Goal: Information Seeking & Learning: Learn about a topic

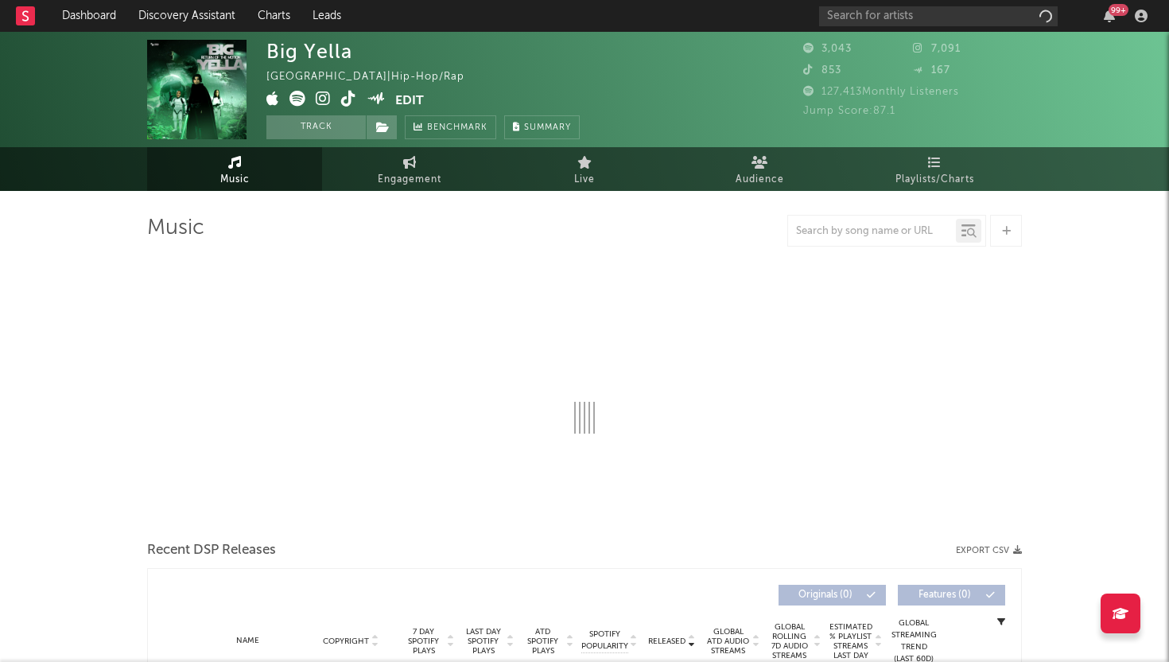
select select "1w"
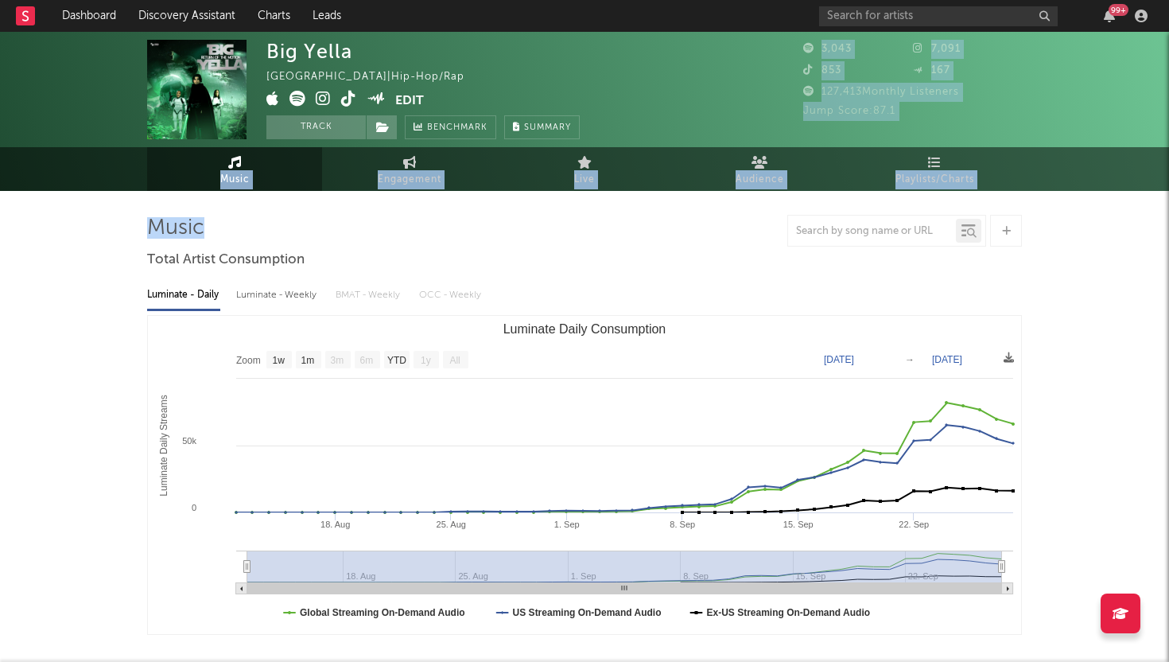
drag, startPoint x: 0, startPoint y: 0, endPoint x: 817, endPoint y: 36, distance: 817.7
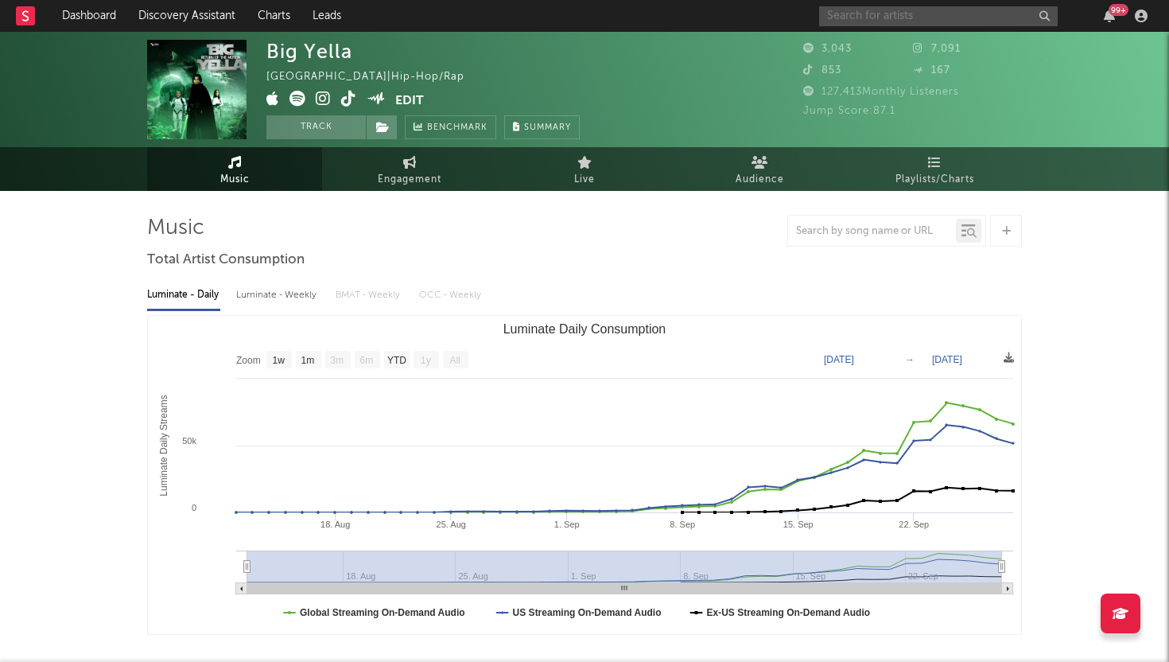
click at [857, 21] on input "text" at bounding box center [938, 16] width 239 height 20
click at [868, 16] on input "text" at bounding box center [938, 16] width 239 height 20
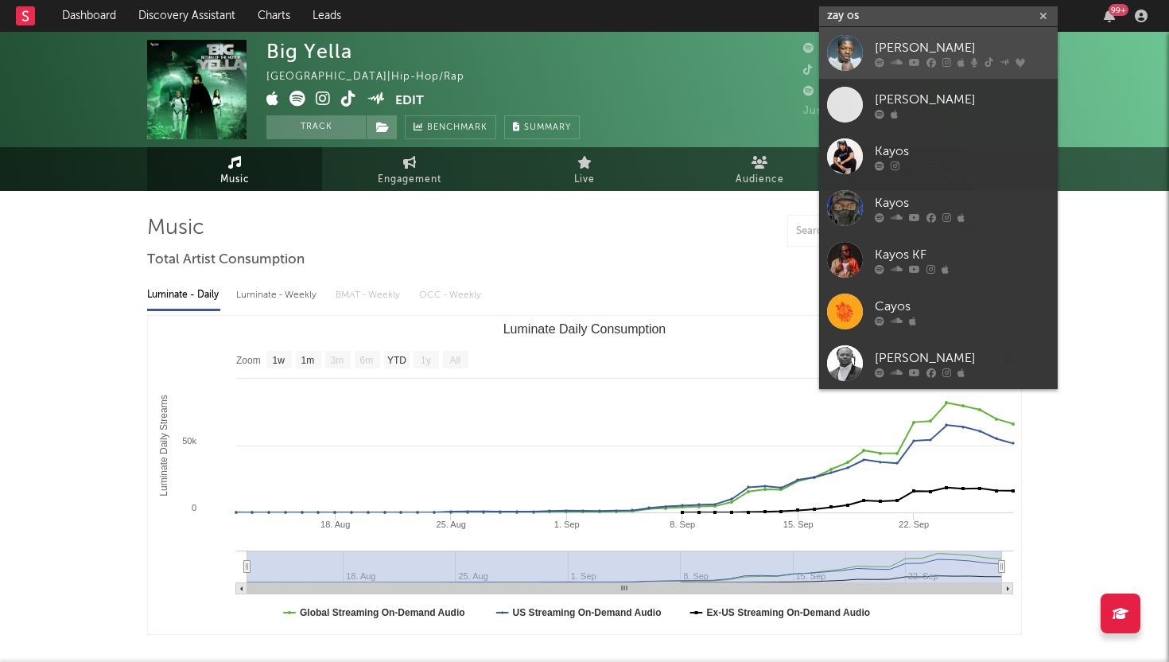
type input "zay os"
click at [873, 48] on link "Lil Zay Osama" at bounding box center [938, 53] width 239 height 52
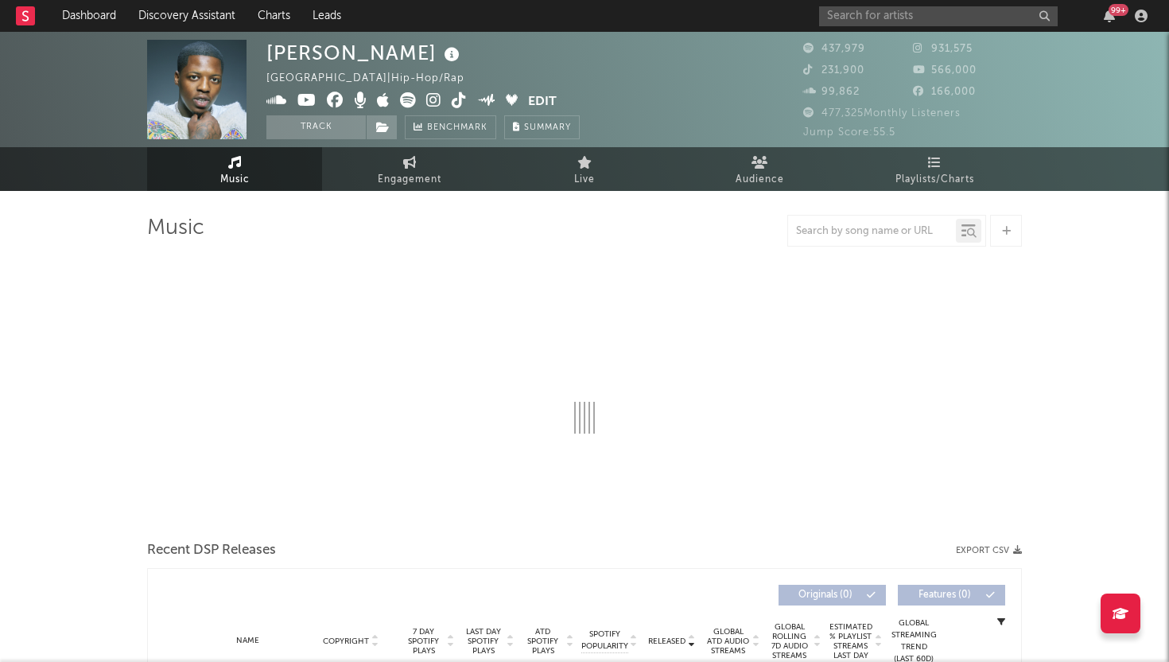
select select "6m"
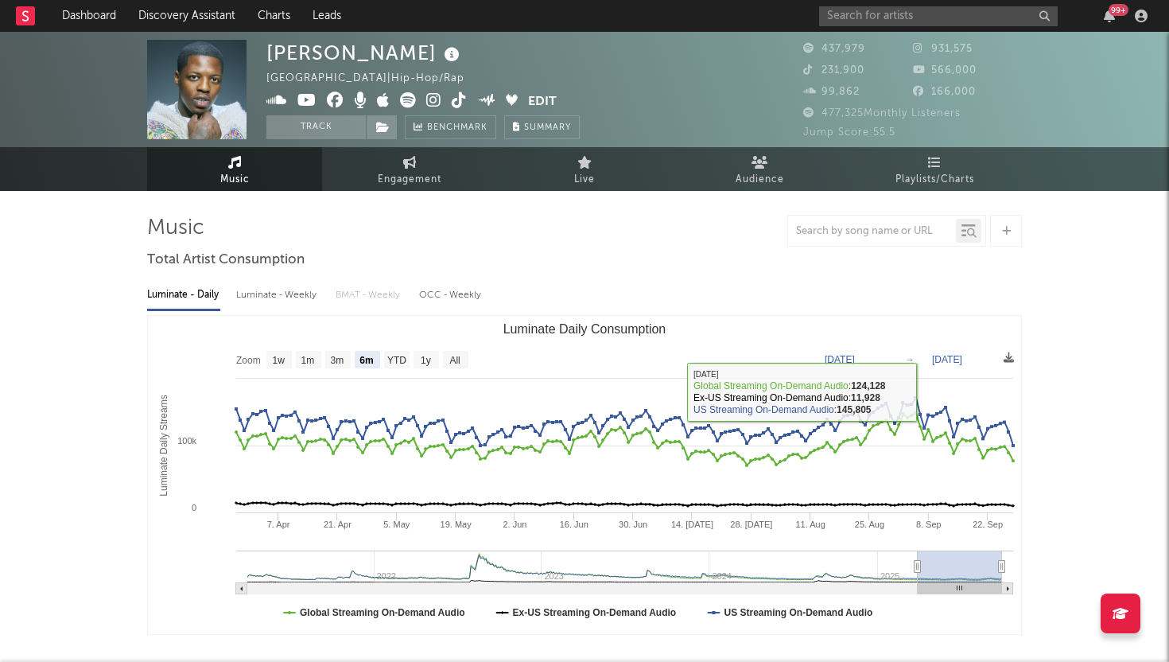
click at [282, 303] on div "Luminate - Weekly" at bounding box center [278, 295] width 84 height 27
select select "6m"
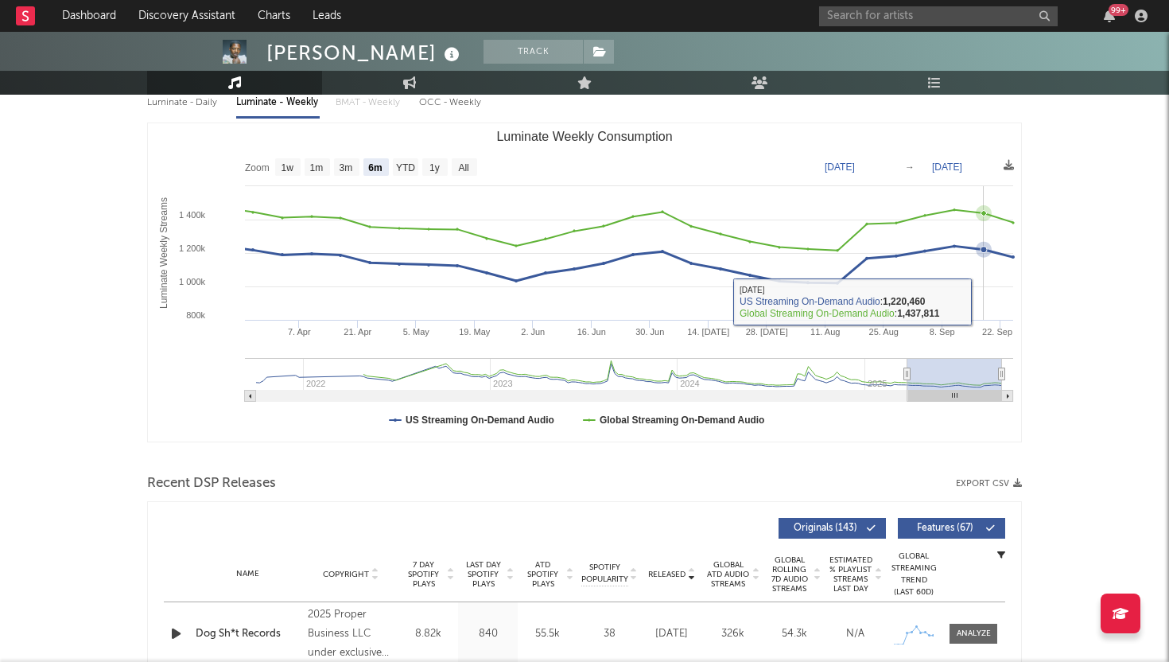
scroll to position [351, 0]
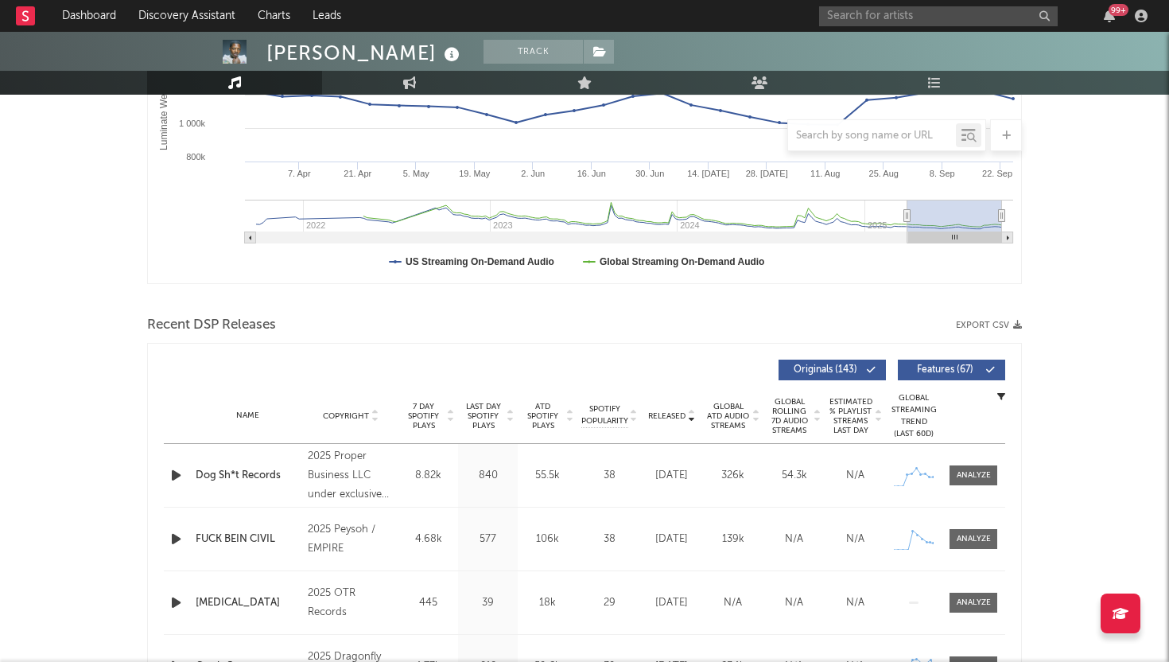
click at [170, 476] on icon "button" at bounding box center [176, 475] width 17 height 20
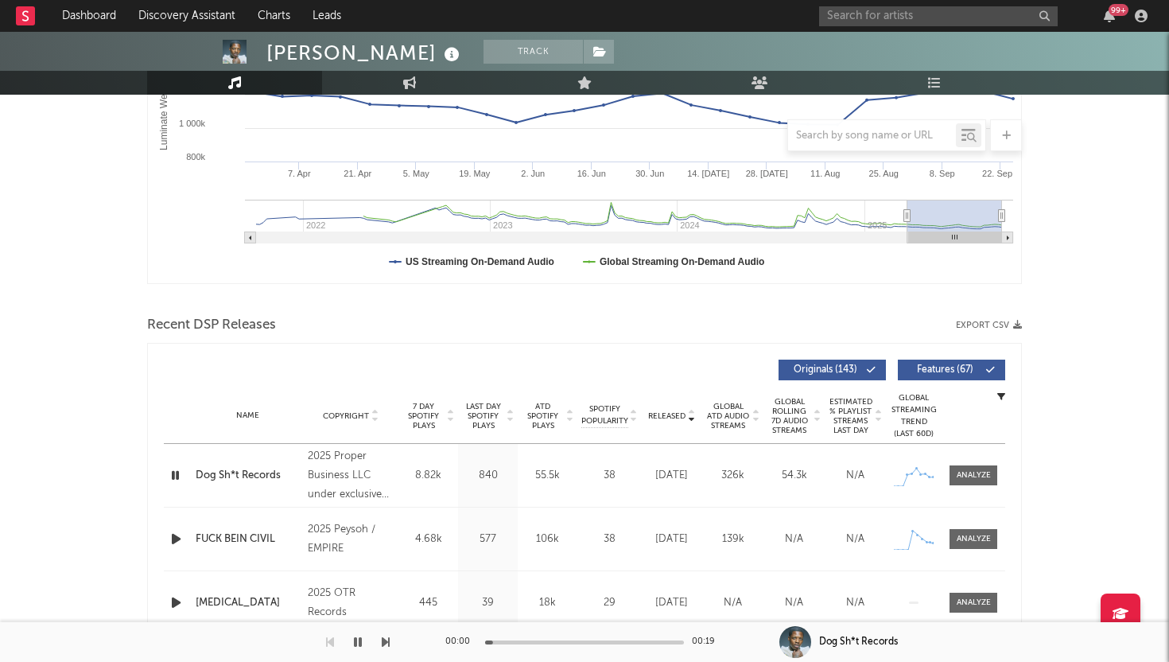
click at [173, 476] on icon "button" at bounding box center [175, 475] width 15 height 20
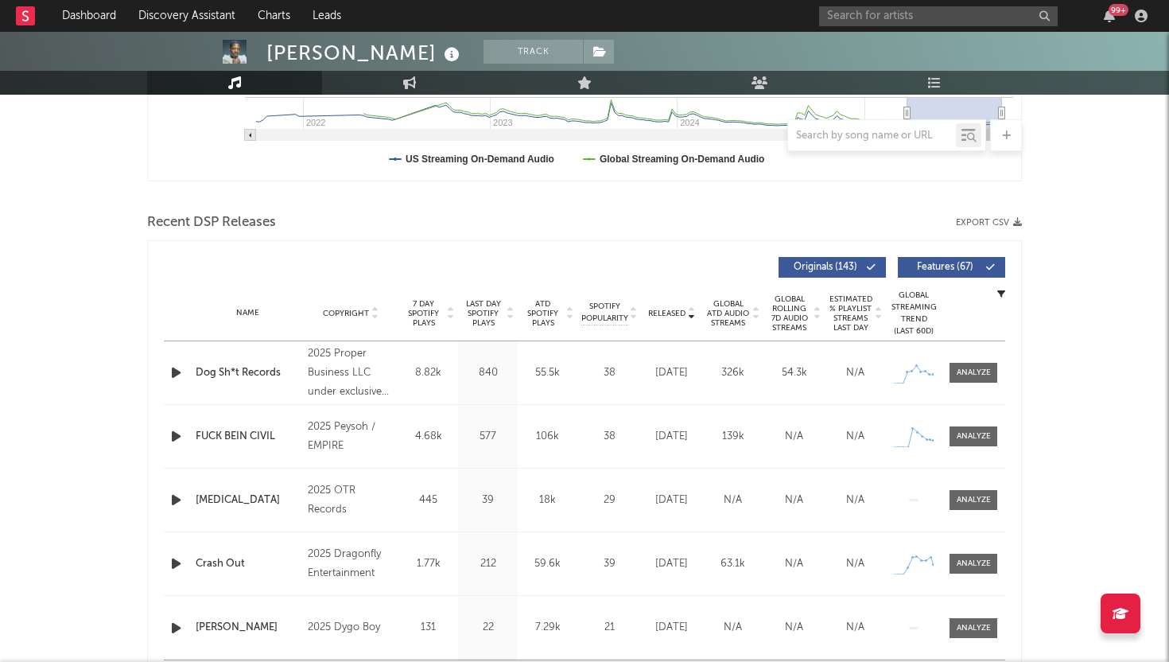
scroll to position [459, 0]
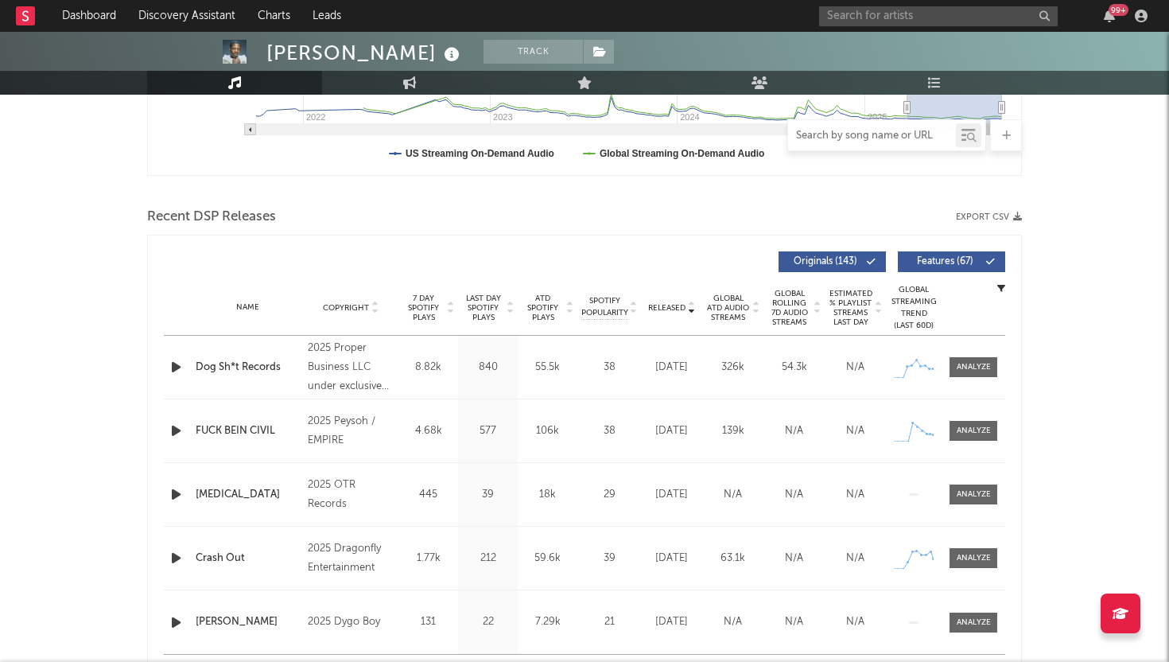
click at [899, 134] on input "text" at bounding box center [872, 136] width 168 height 13
type input "v"
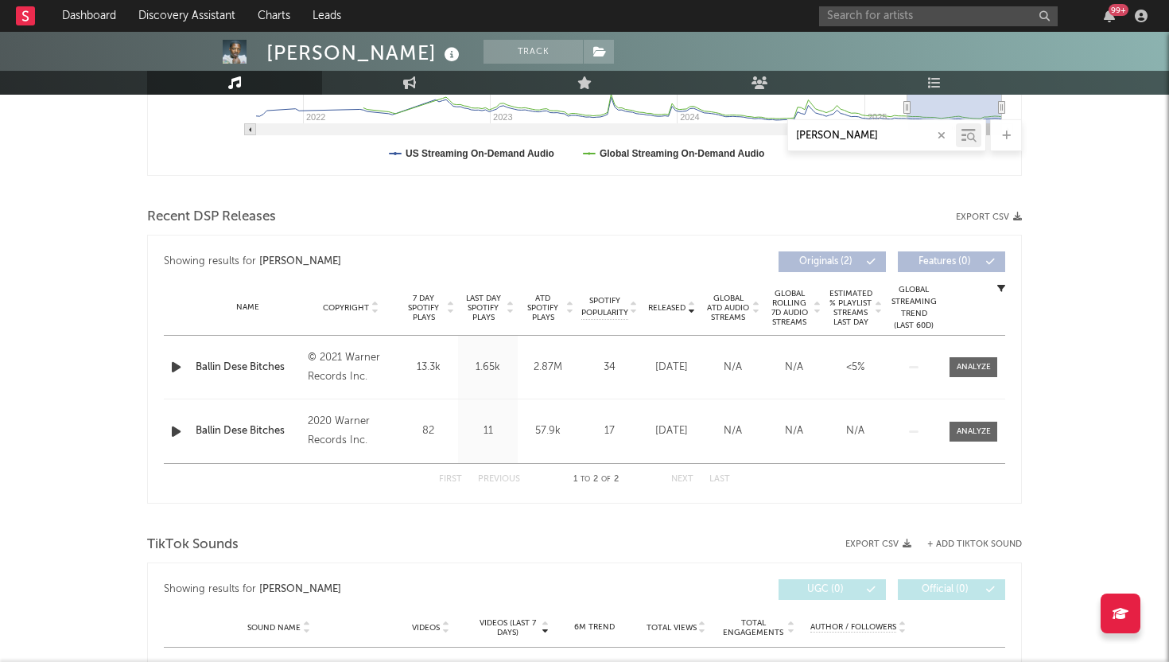
click at [172, 367] on icon "button" at bounding box center [176, 367] width 17 height 20
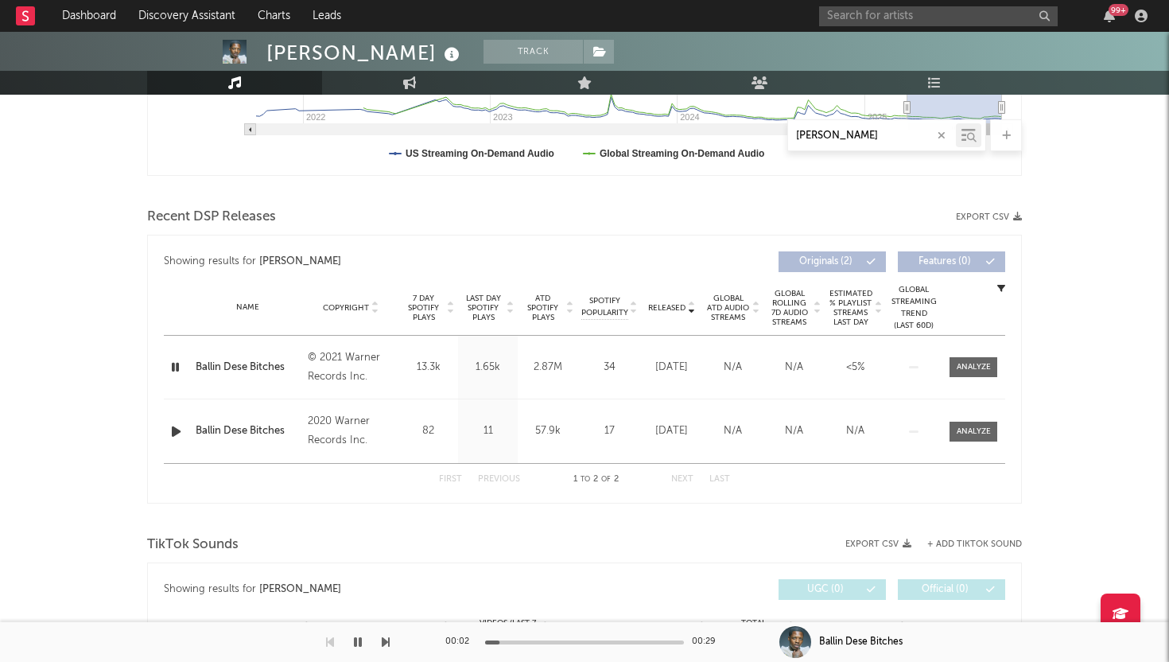
click at [173, 366] on icon "button" at bounding box center [175, 367] width 15 height 20
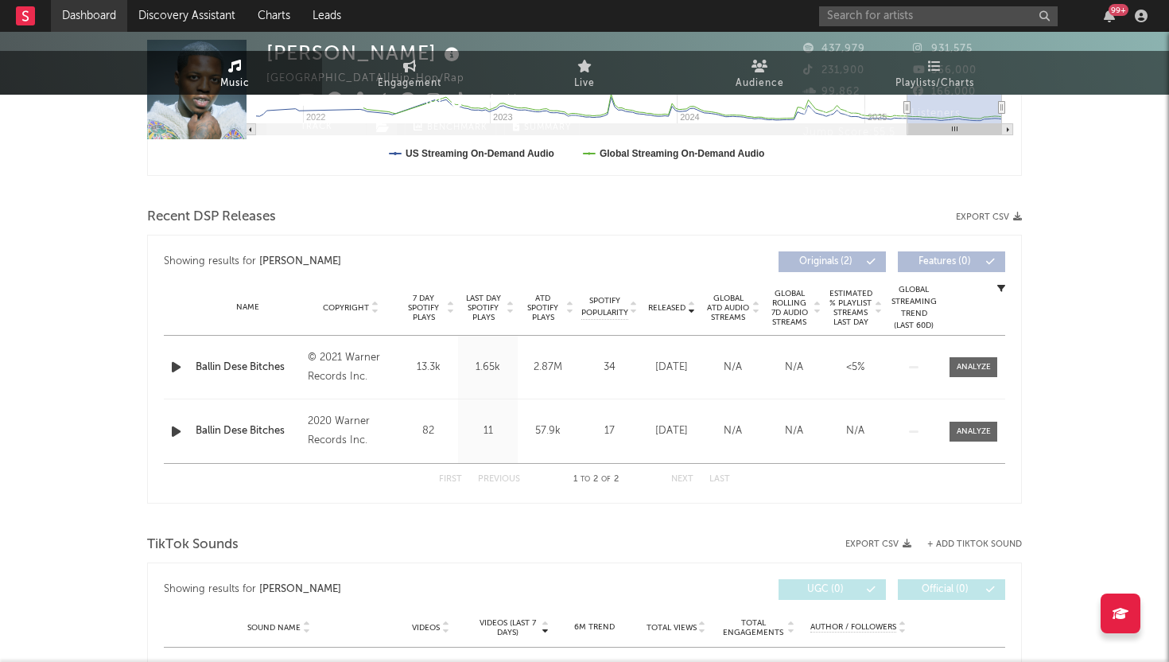
scroll to position [0, 0]
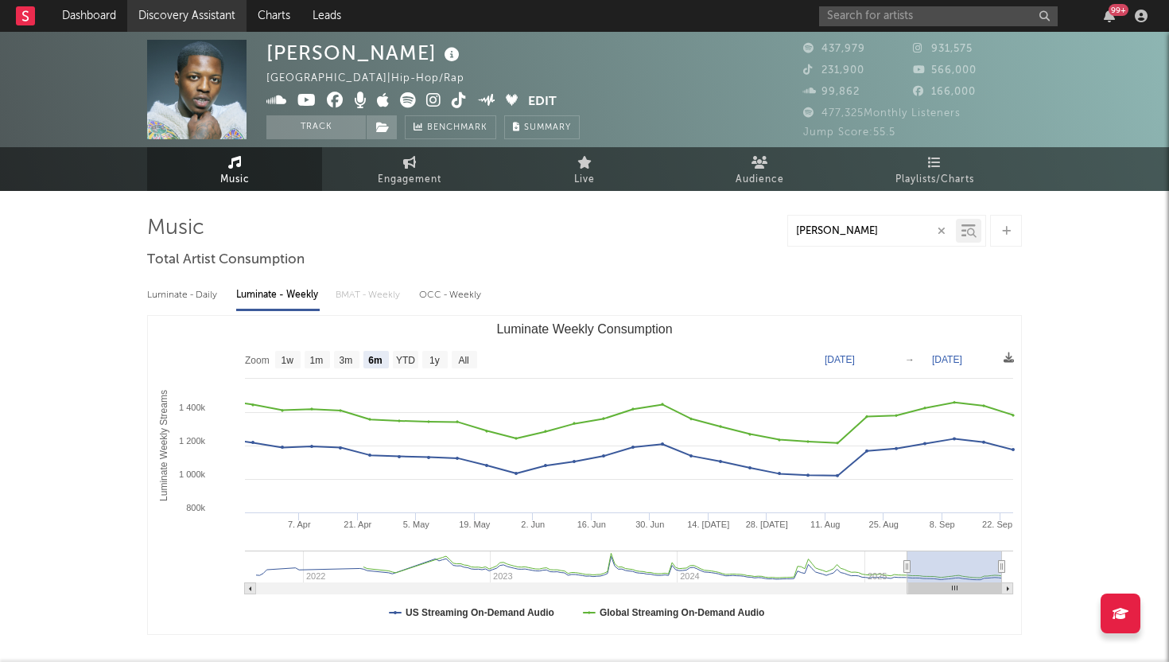
type input "balli"
click at [219, 17] on link "Discovery Assistant" at bounding box center [186, 16] width 119 height 32
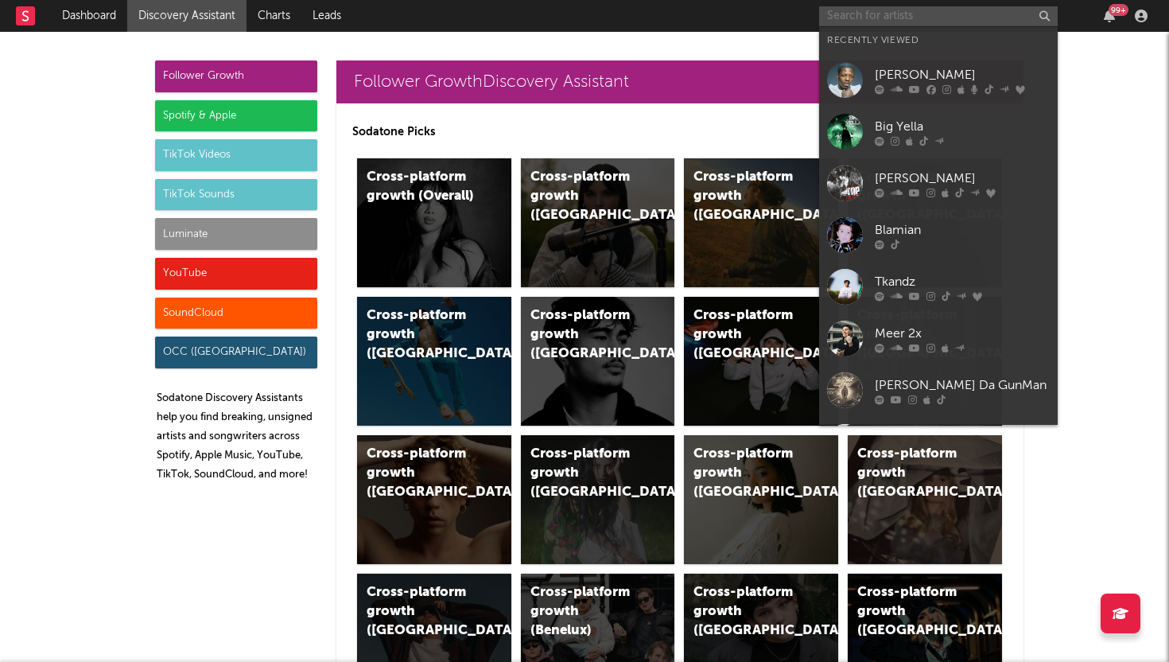
click at [867, 21] on input "text" at bounding box center [938, 16] width 239 height 20
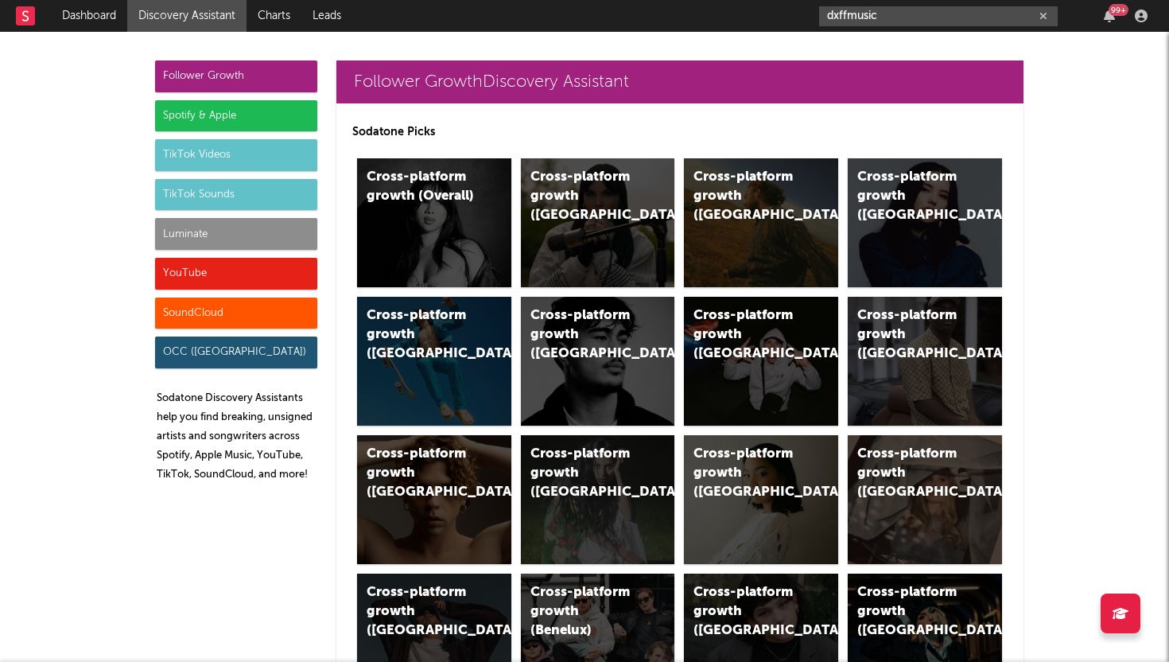
type input "dxffmusic"
click at [240, 278] on div "YouTube" at bounding box center [236, 274] width 162 height 32
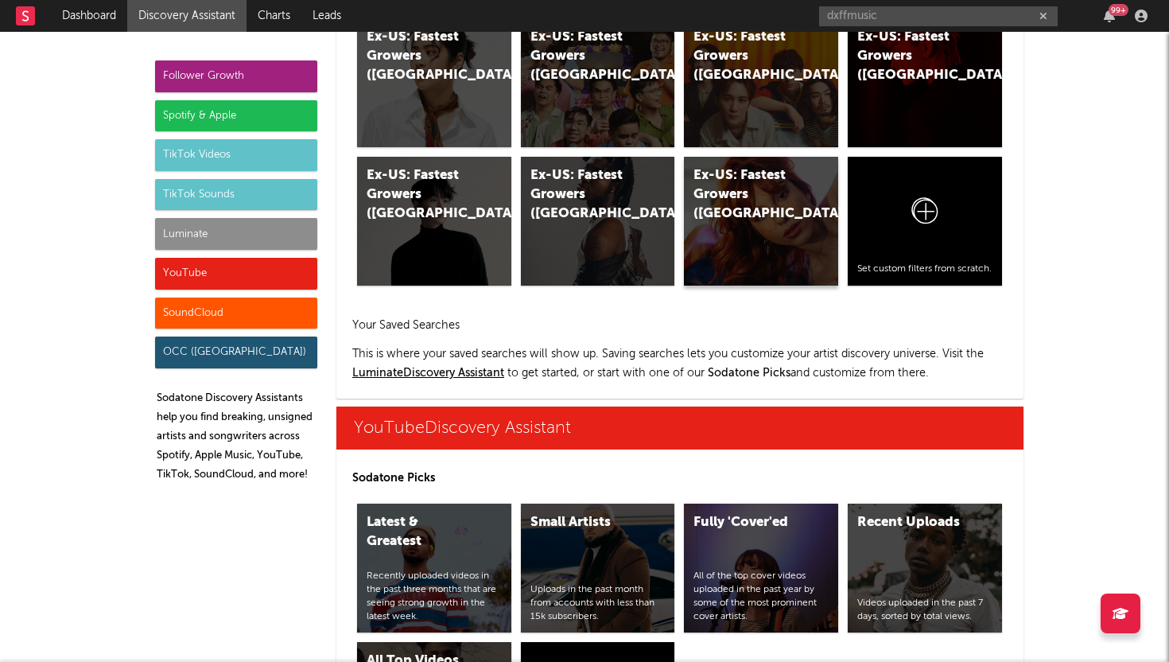
scroll to position [8360, 0]
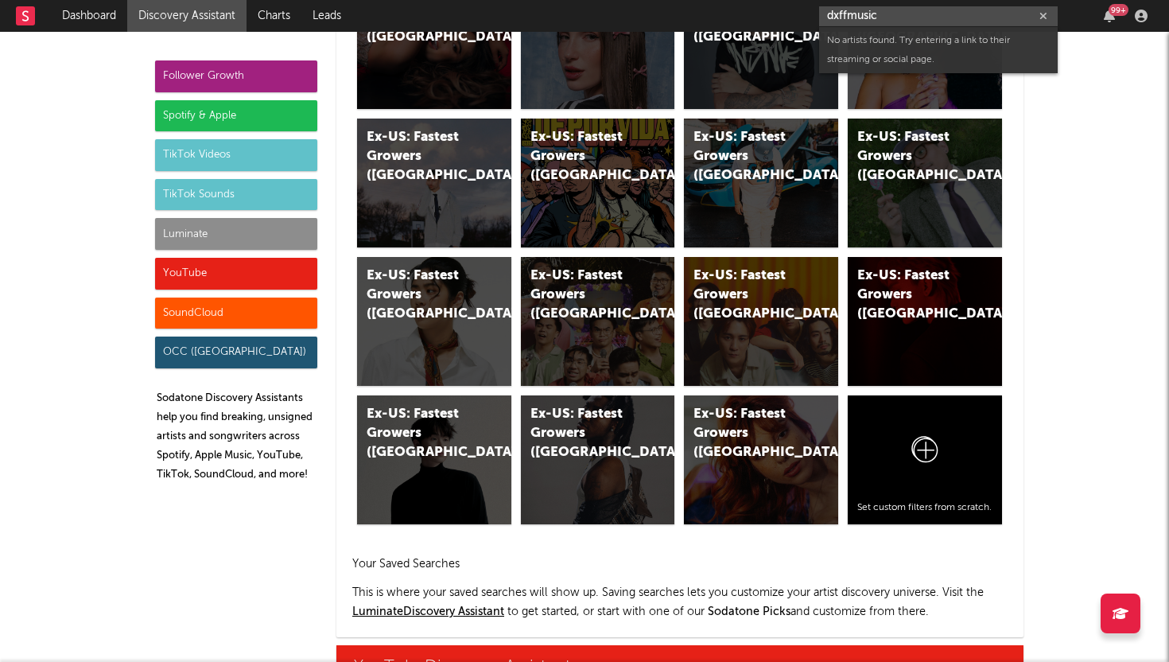
click at [872, 17] on input "dxffmusic" at bounding box center [938, 16] width 239 height 20
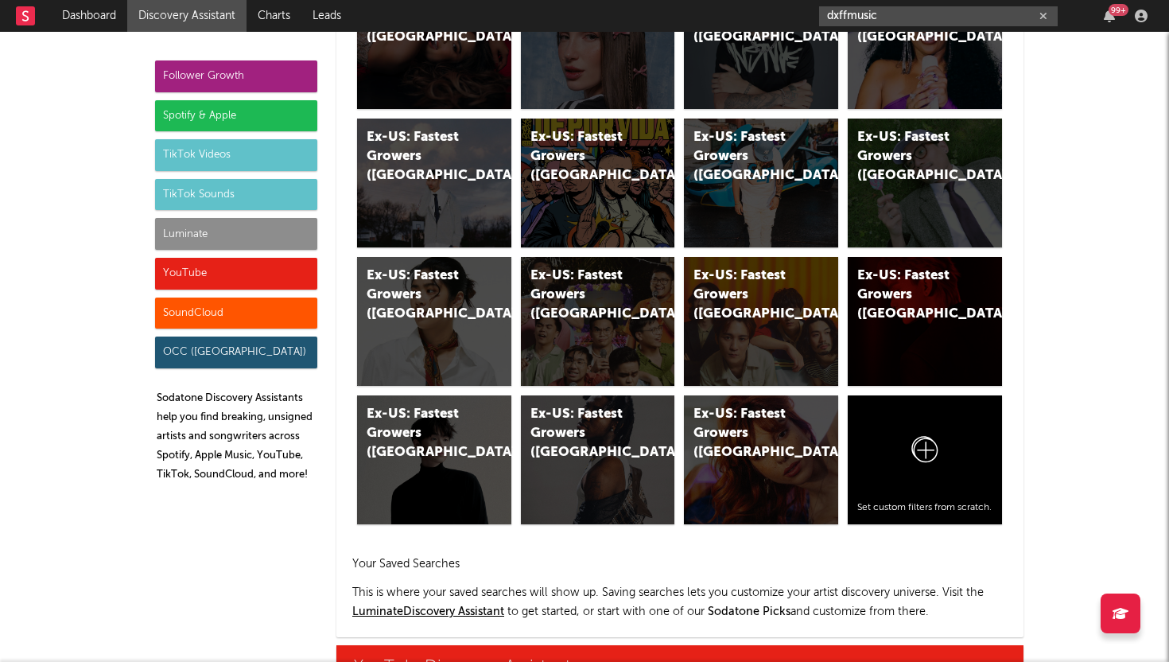
click at [1045, 12] on icon "button" at bounding box center [1044, 16] width 8 height 10
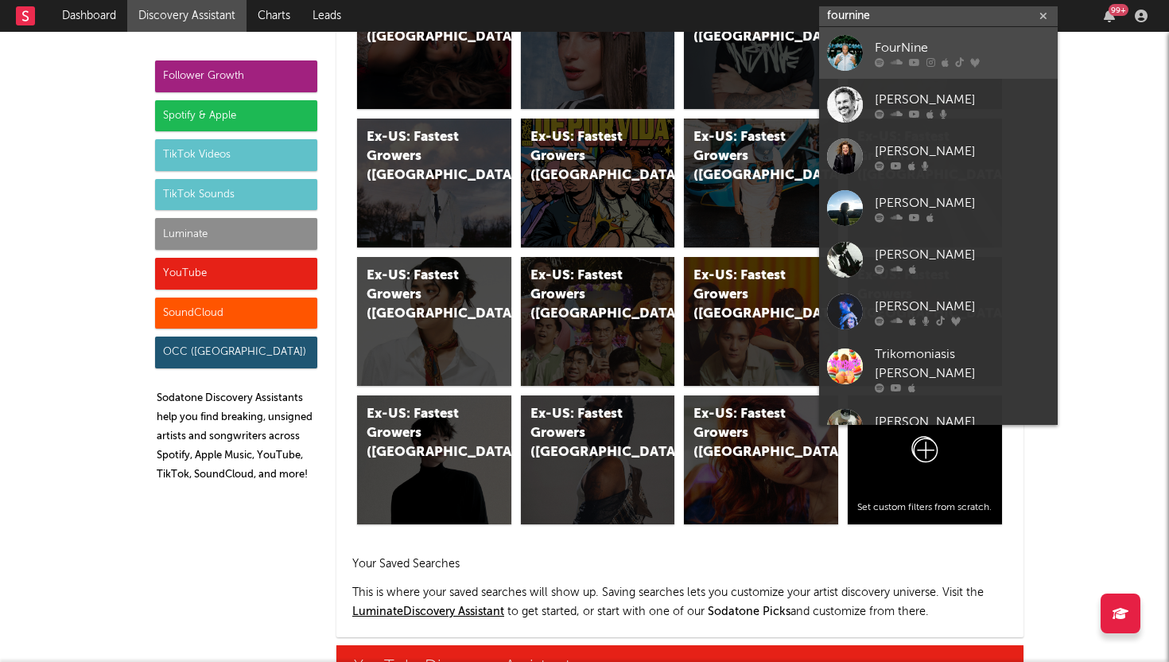
type input "fournine"
click at [989, 49] on div "FourNine" at bounding box center [962, 47] width 175 height 19
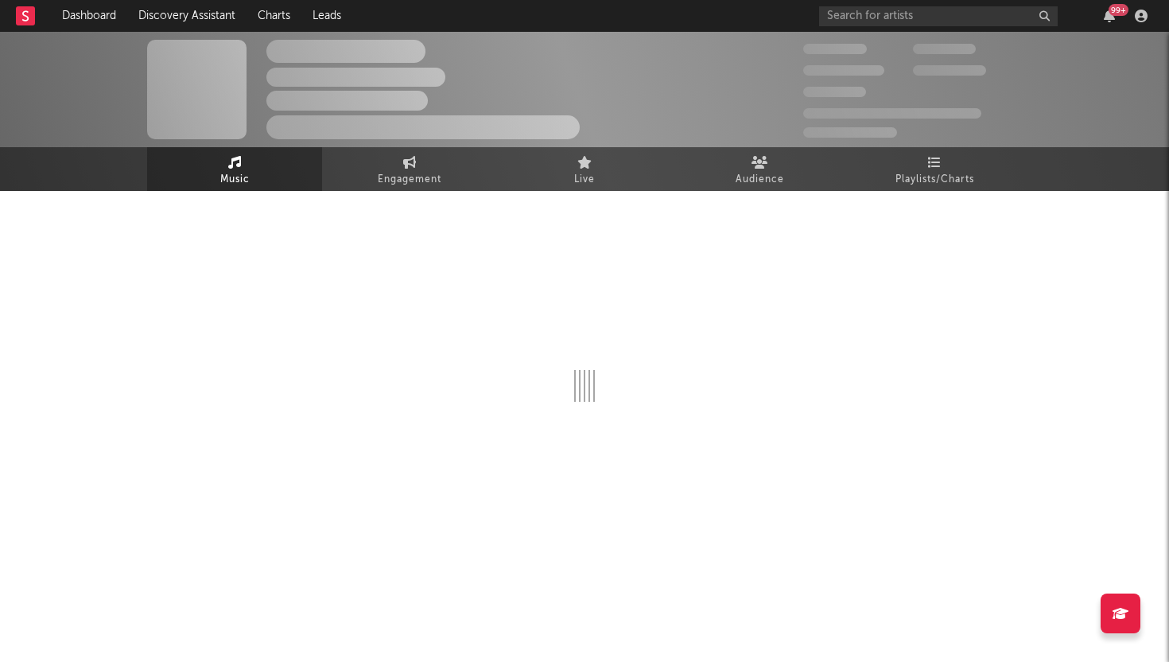
select select "6m"
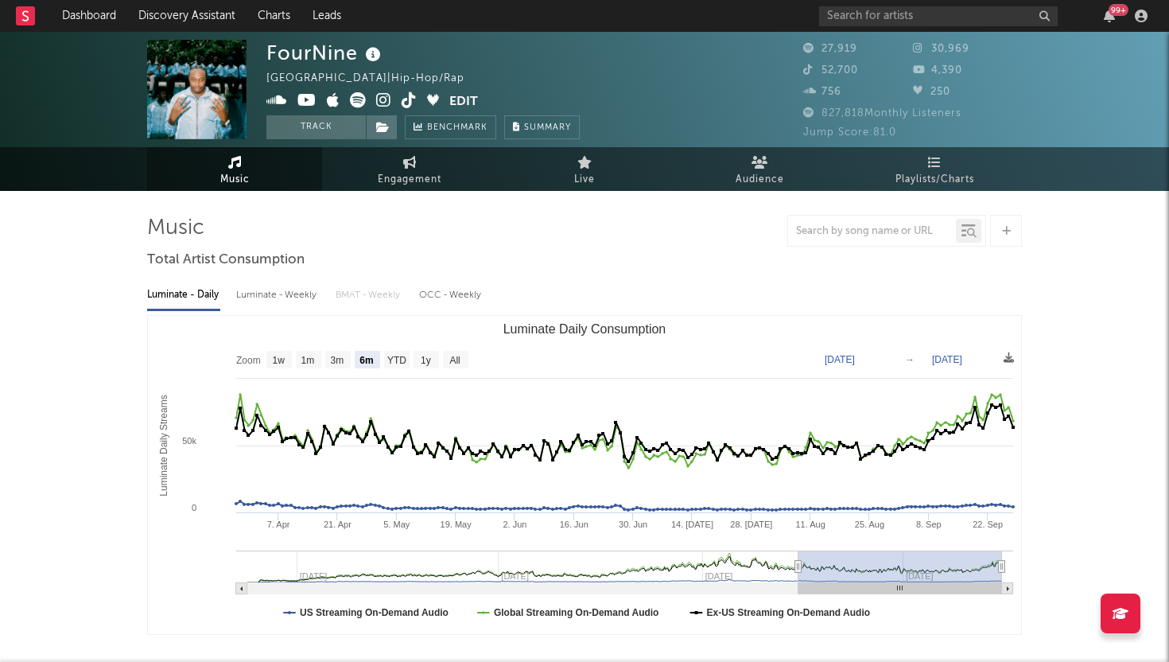
click at [307, 302] on div "Luminate - Weekly" at bounding box center [278, 295] width 84 height 27
select select "6m"
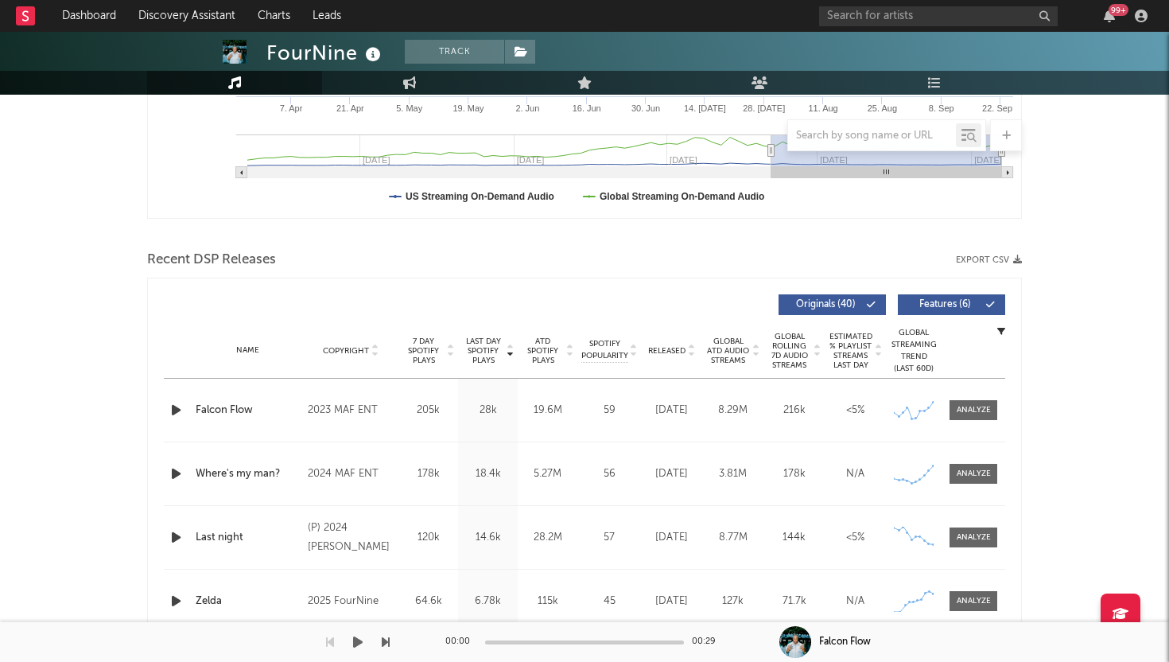
scroll to position [424, 0]
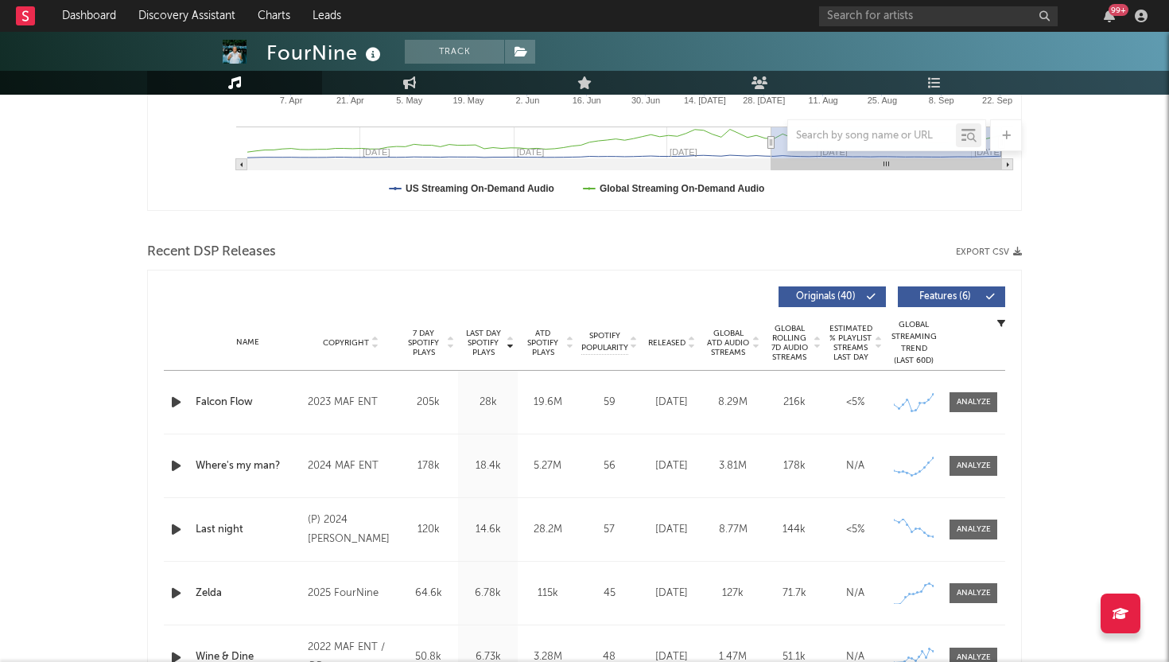
click at [685, 348] on div "Released" at bounding box center [671, 342] width 53 height 12
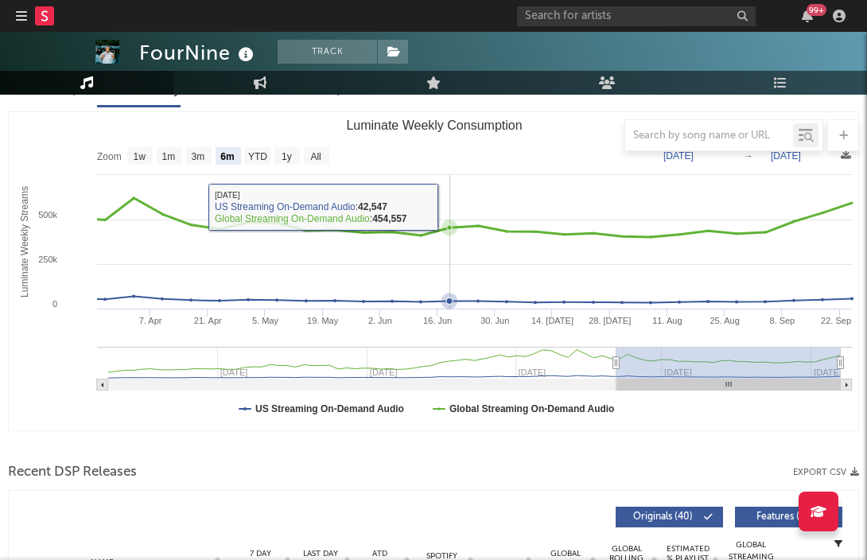
scroll to position [517, 0]
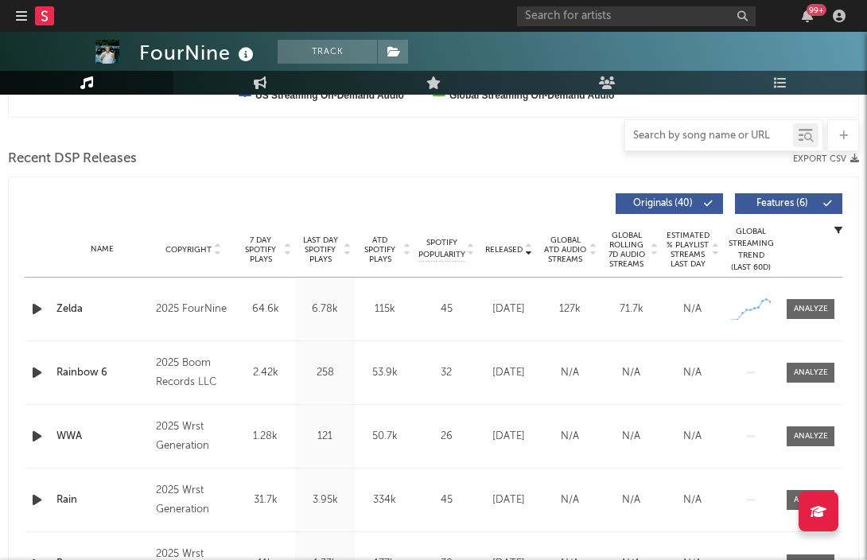
click at [674, 138] on input "text" at bounding box center [709, 136] width 168 height 13
click at [723, 133] on input "text" at bounding box center [709, 136] width 168 height 13
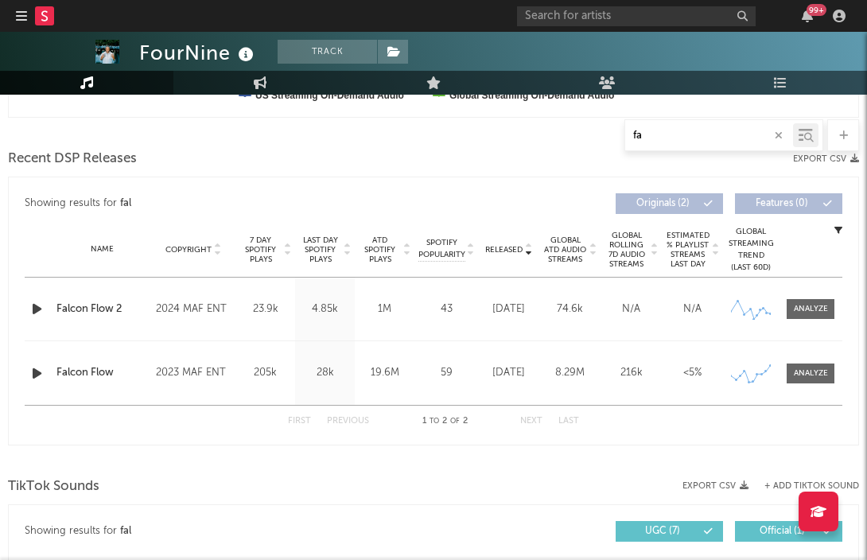
type input "f"
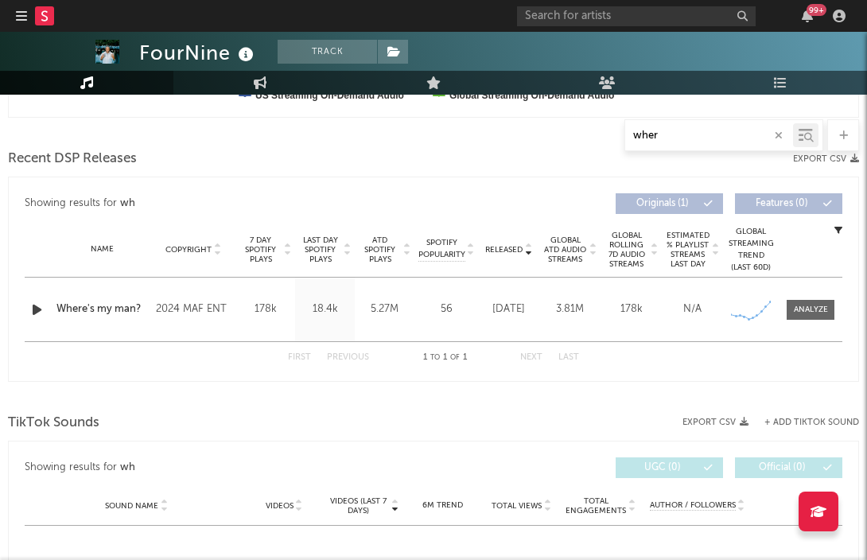
type input "where"
click at [781, 129] on button "button" at bounding box center [778, 135] width 13 height 15
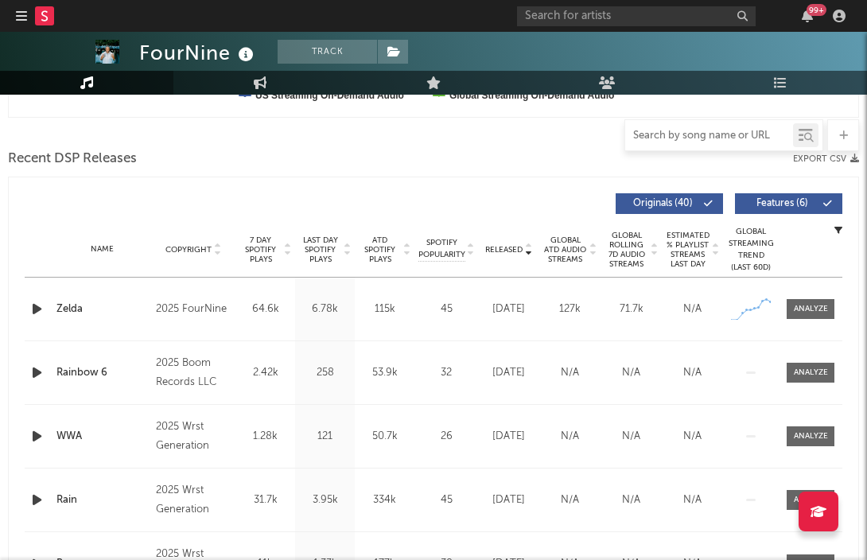
click at [780, 130] on input "text" at bounding box center [709, 136] width 168 height 13
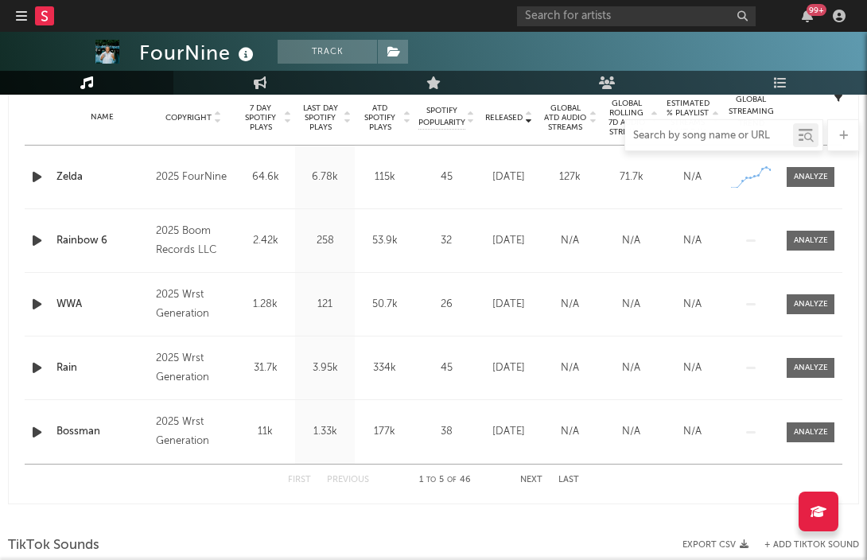
scroll to position [649, 0]
click at [534, 479] on button "Next" at bounding box center [531, 480] width 22 height 9
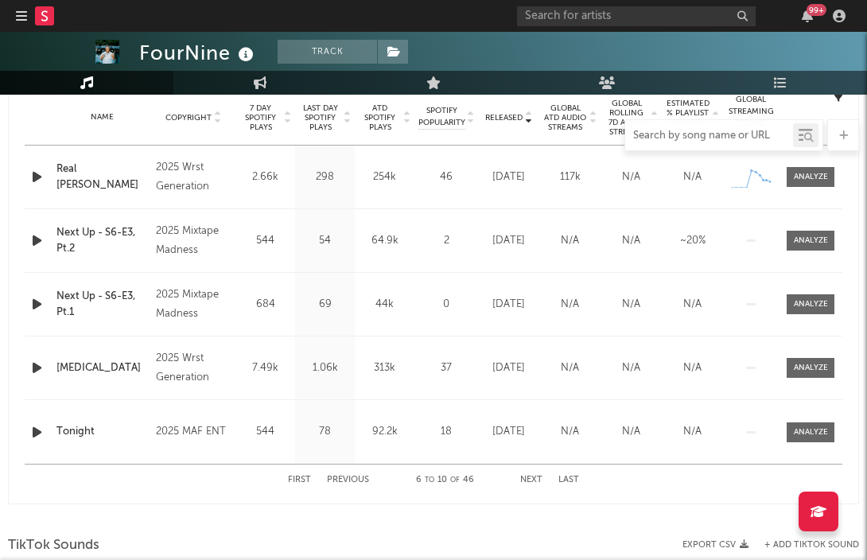
click at [534, 479] on button "Next" at bounding box center [531, 480] width 22 height 9
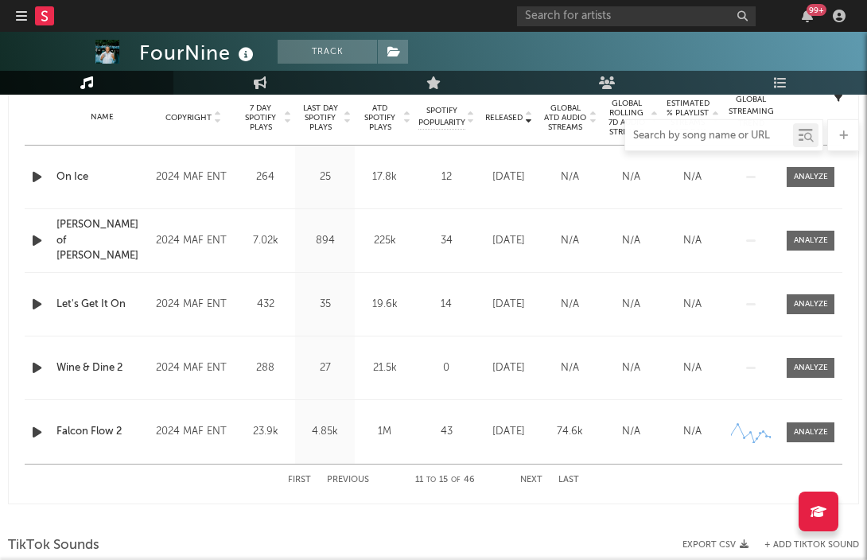
click at [534, 479] on button "Next" at bounding box center [531, 480] width 22 height 9
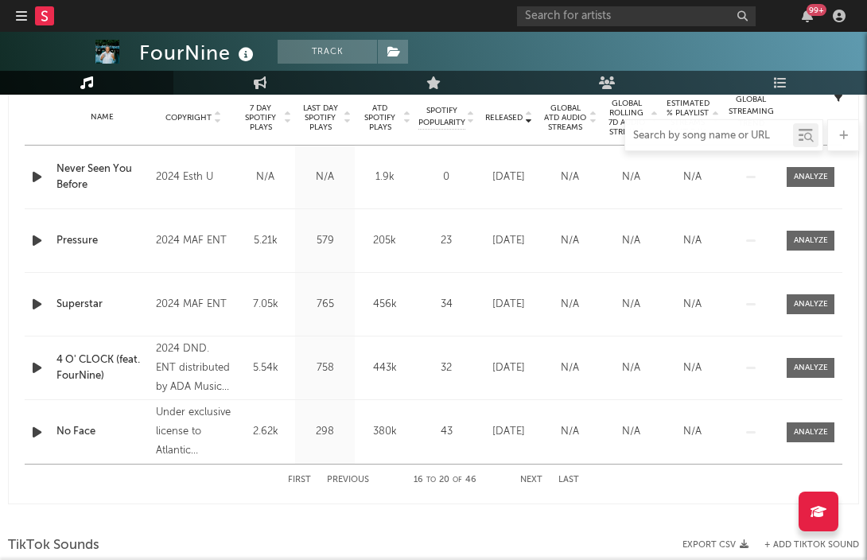
click at [534, 479] on button "Next" at bounding box center [531, 480] width 22 height 9
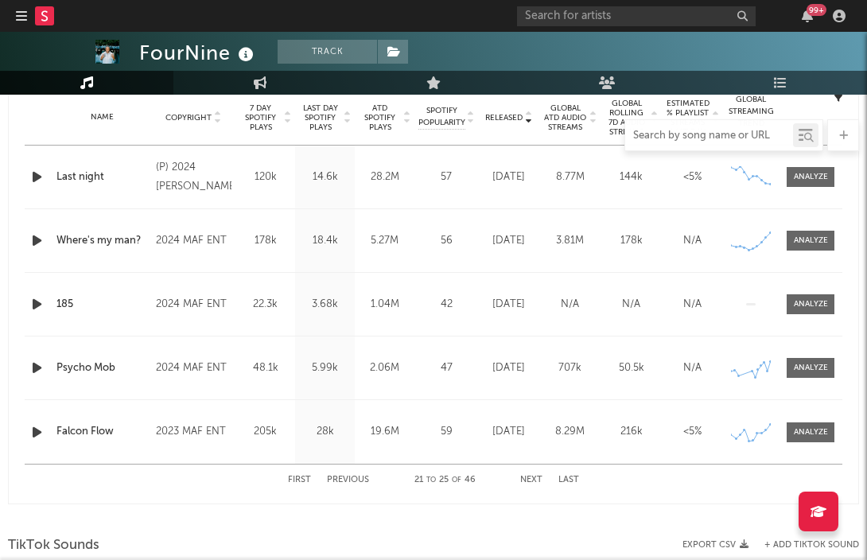
click at [534, 479] on button "Next" at bounding box center [531, 480] width 22 height 9
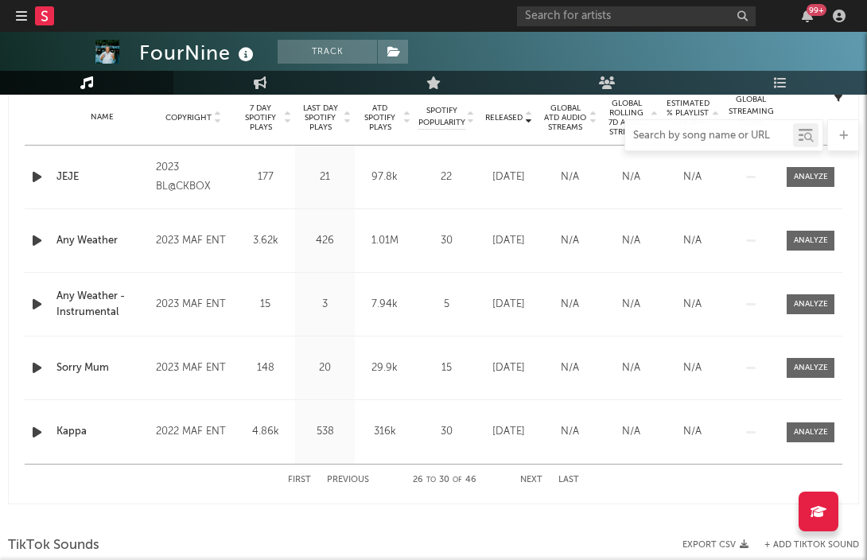
click at [534, 479] on button "Next" at bounding box center [531, 480] width 22 height 9
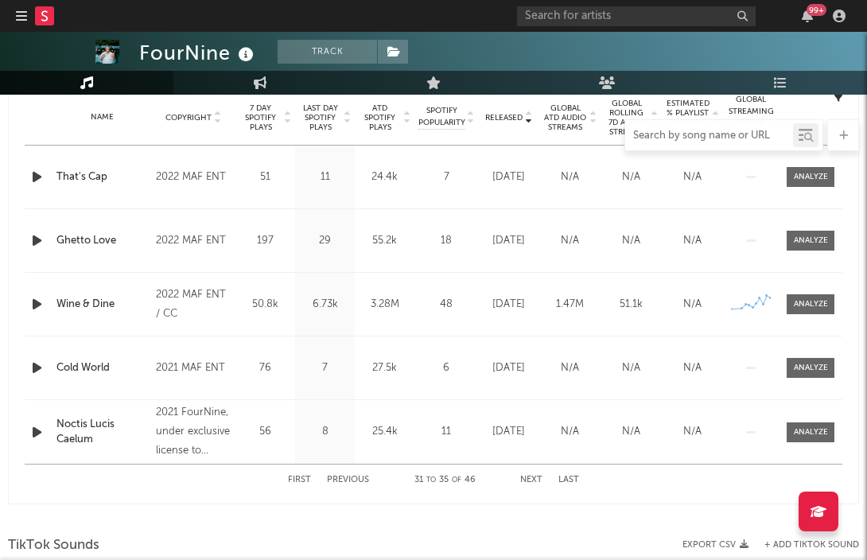
click at [534, 479] on button "Next" at bounding box center [531, 480] width 22 height 9
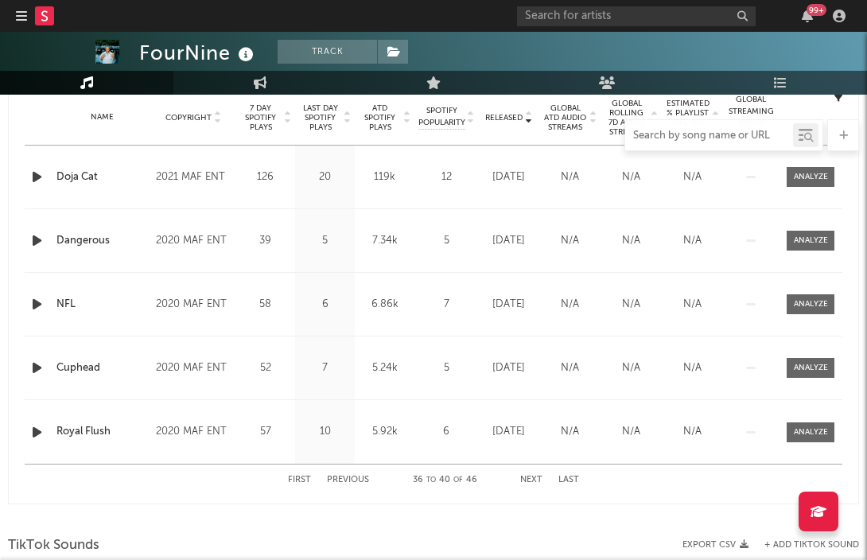
click at [534, 479] on button "Next" at bounding box center [531, 480] width 22 height 9
click at [358, 478] on button "Previous" at bounding box center [348, 480] width 42 height 9
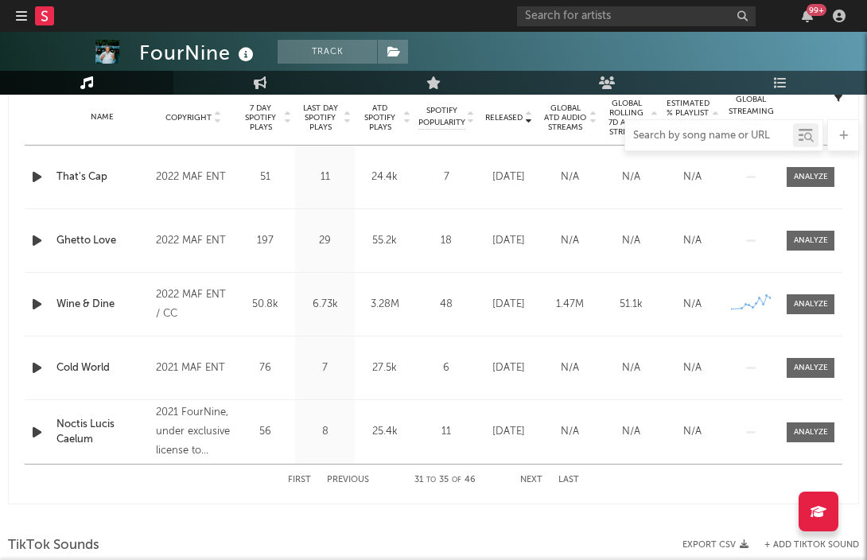
click at [358, 478] on button "Previous" at bounding box center [348, 480] width 42 height 9
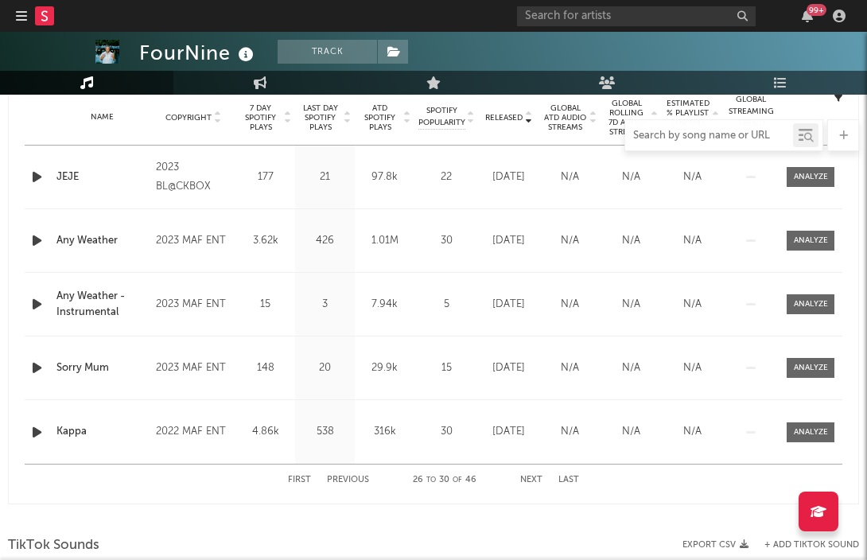
click at [359, 478] on button "Previous" at bounding box center [348, 480] width 42 height 9
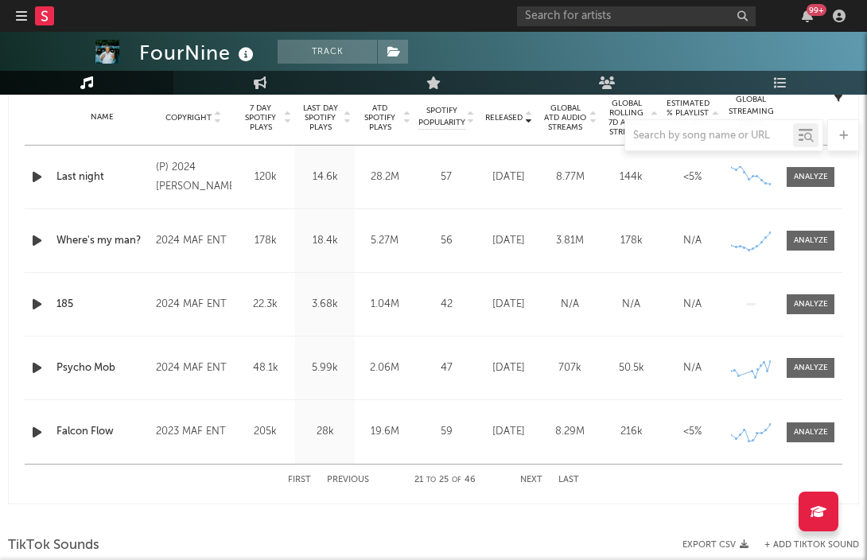
click at [573, 475] on div "First Previous 21 to 25 of 46 Next Last" at bounding box center [433, 480] width 291 height 31
click at [570, 479] on button "Last" at bounding box center [568, 480] width 21 height 9
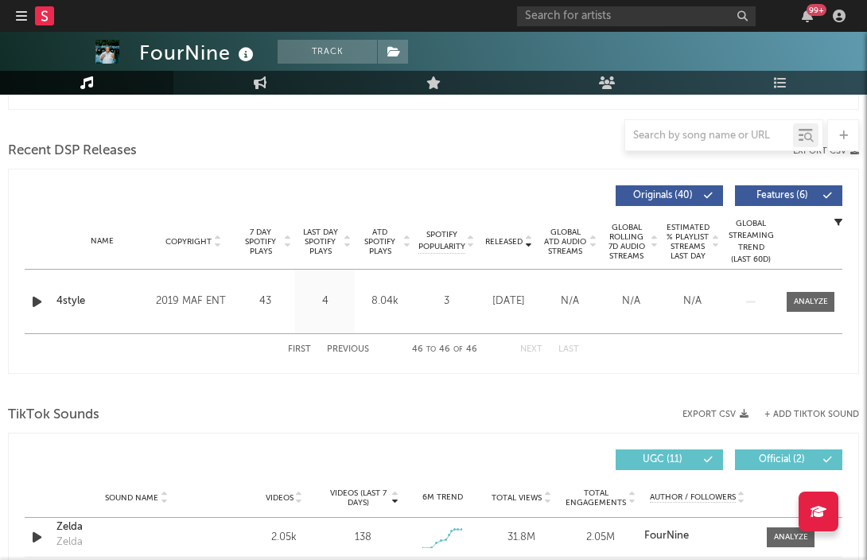
scroll to position [513, 0]
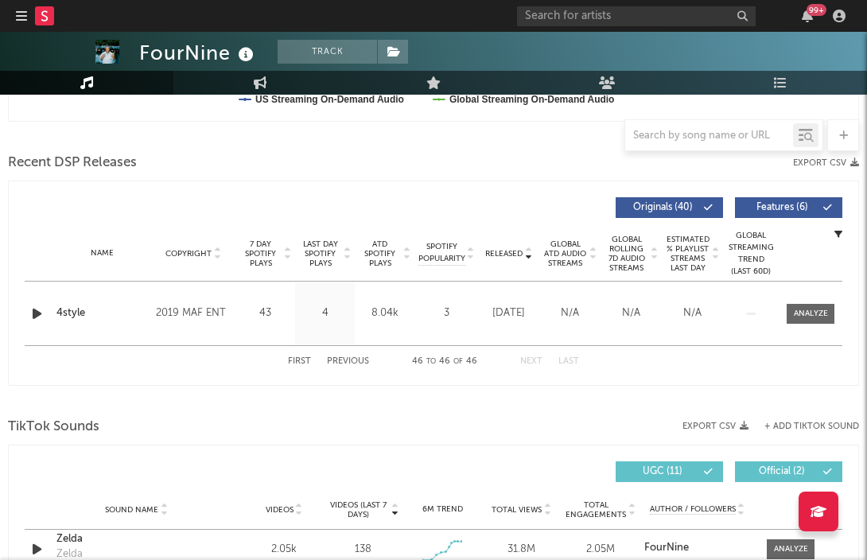
click at [360, 359] on button "Previous" at bounding box center [348, 361] width 42 height 9
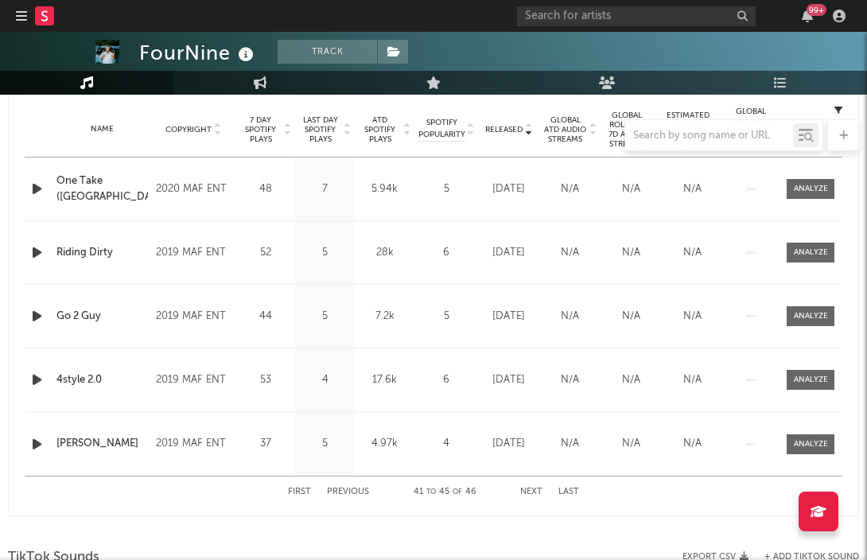
scroll to position [666, 0]
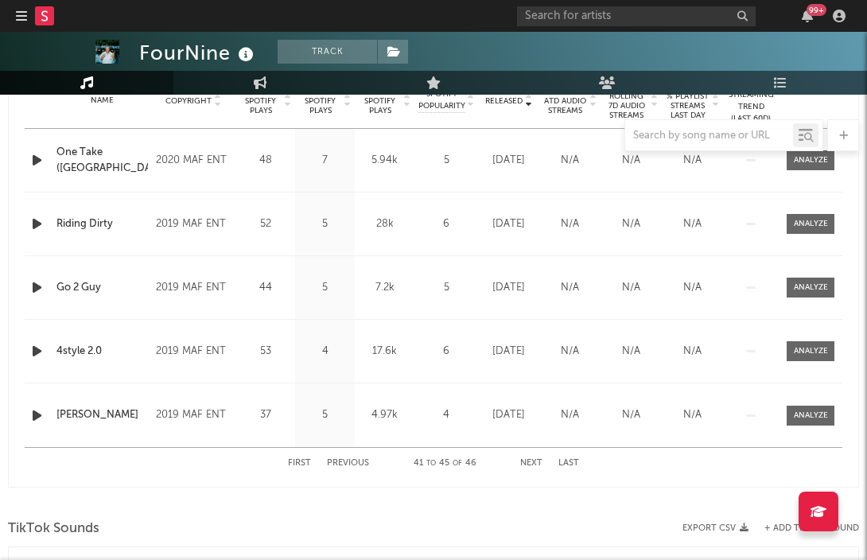
click at [353, 460] on button "Previous" at bounding box center [348, 463] width 42 height 9
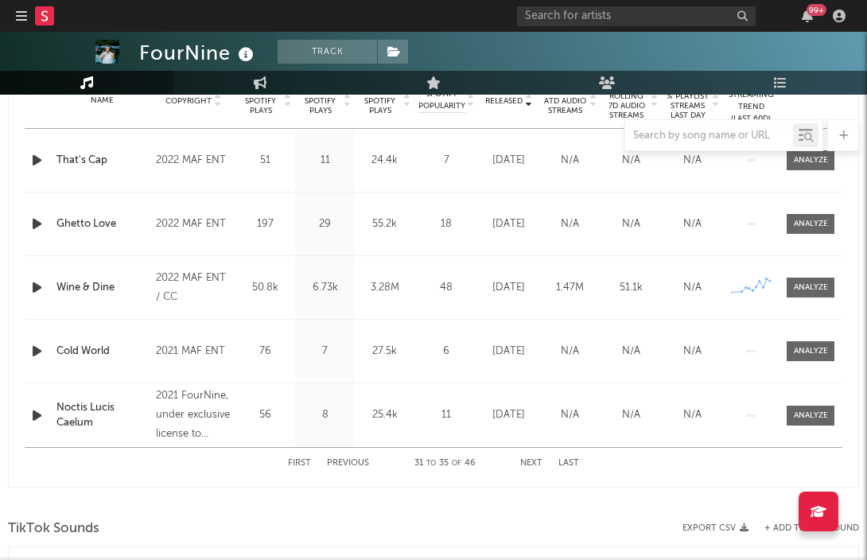
click at [353, 460] on button "Previous" at bounding box center [348, 463] width 42 height 9
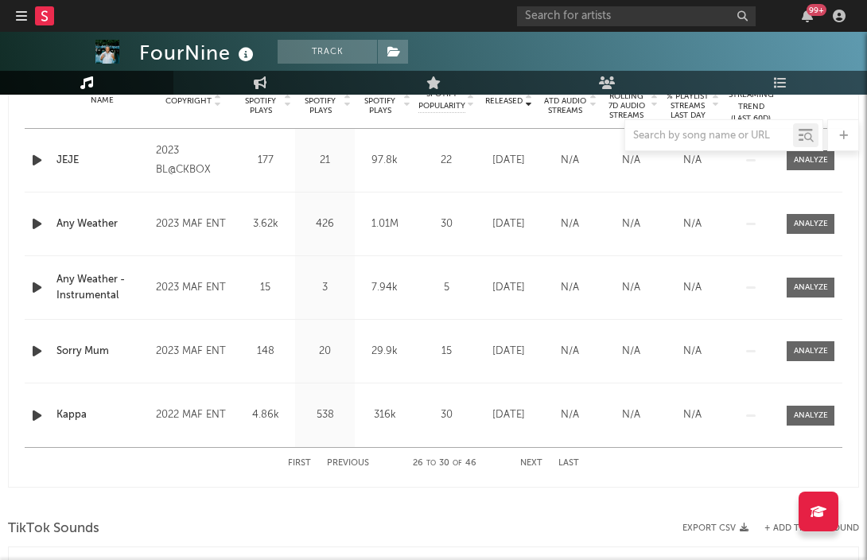
click at [353, 460] on button "Previous" at bounding box center [348, 463] width 42 height 9
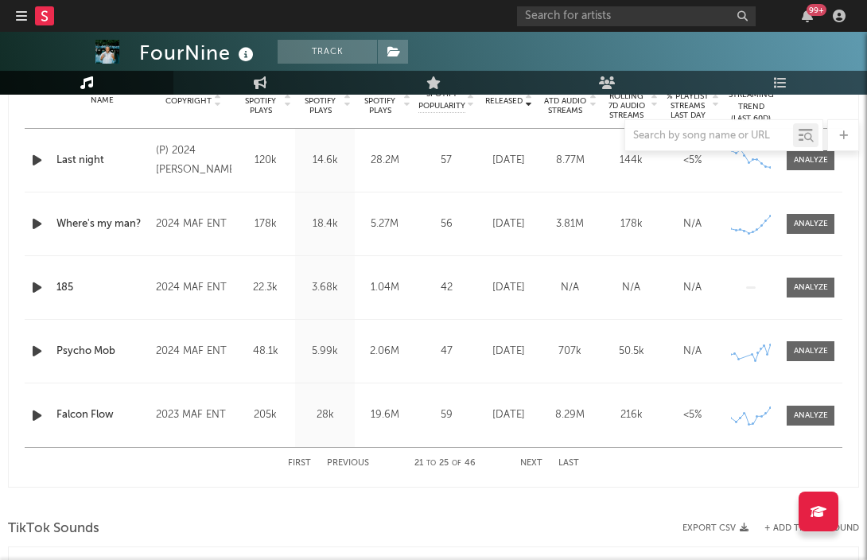
click at [353, 460] on button "Previous" at bounding box center [348, 463] width 42 height 9
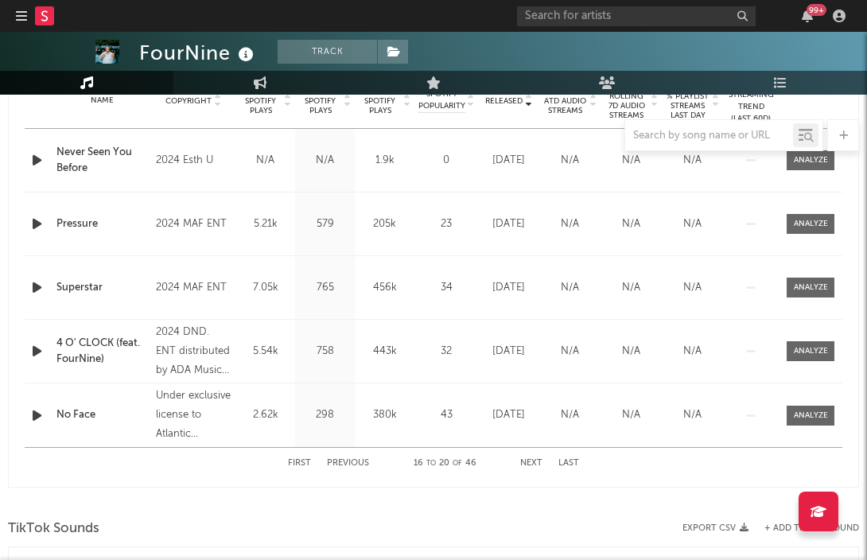
click at [353, 460] on button "Previous" at bounding box center [348, 463] width 42 height 9
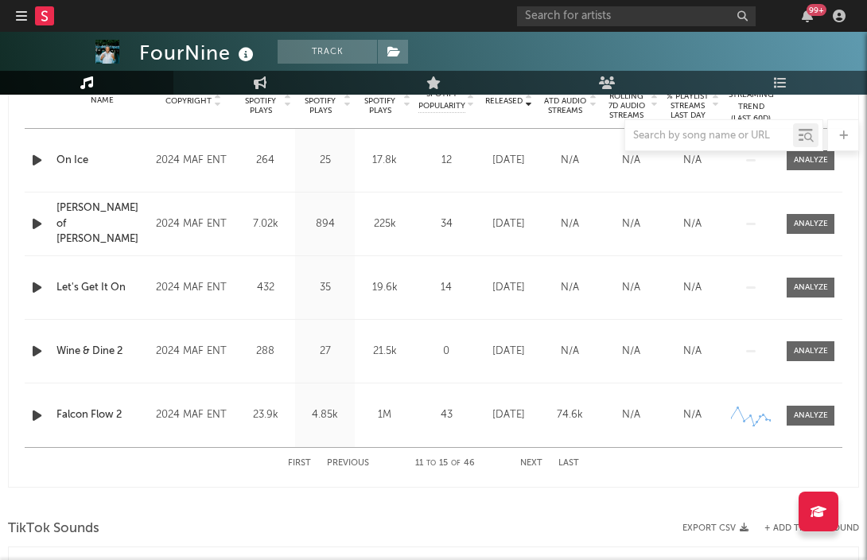
click at [353, 460] on button "Previous" at bounding box center [348, 463] width 42 height 9
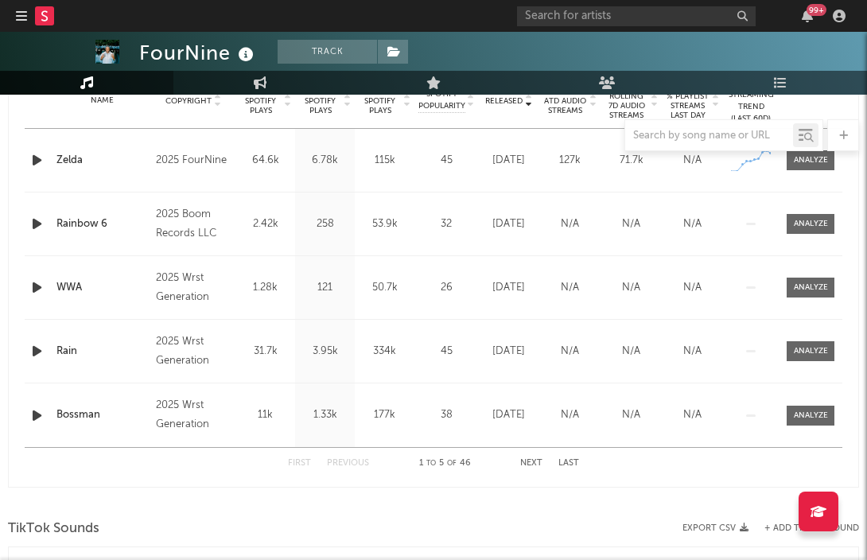
click at [353, 460] on button "Previous" at bounding box center [348, 463] width 42 height 9
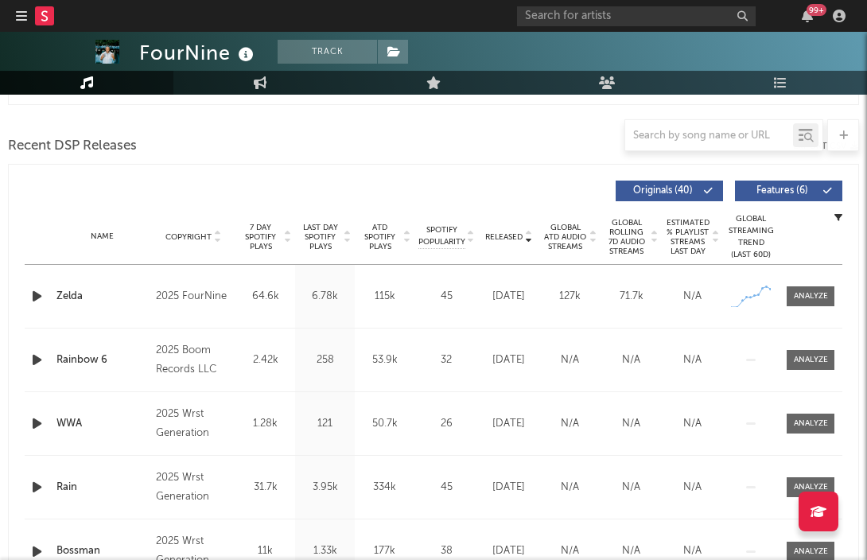
scroll to position [503, 0]
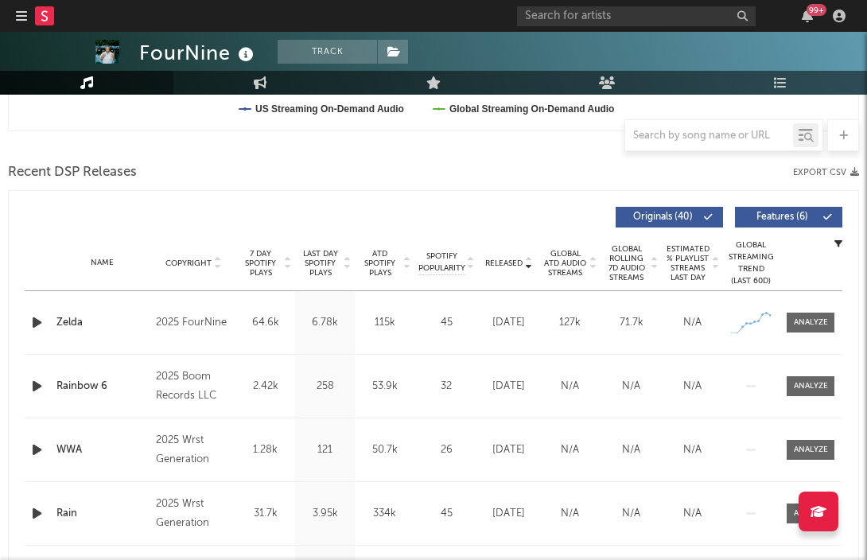
click at [592, 265] on icon at bounding box center [593, 266] width 8 height 6
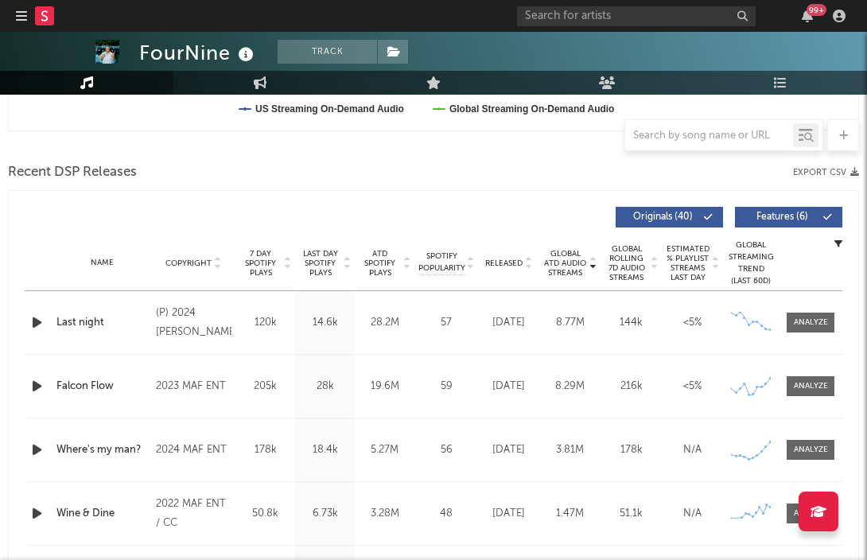
click at [592, 269] on icon at bounding box center [593, 266] width 8 height 6
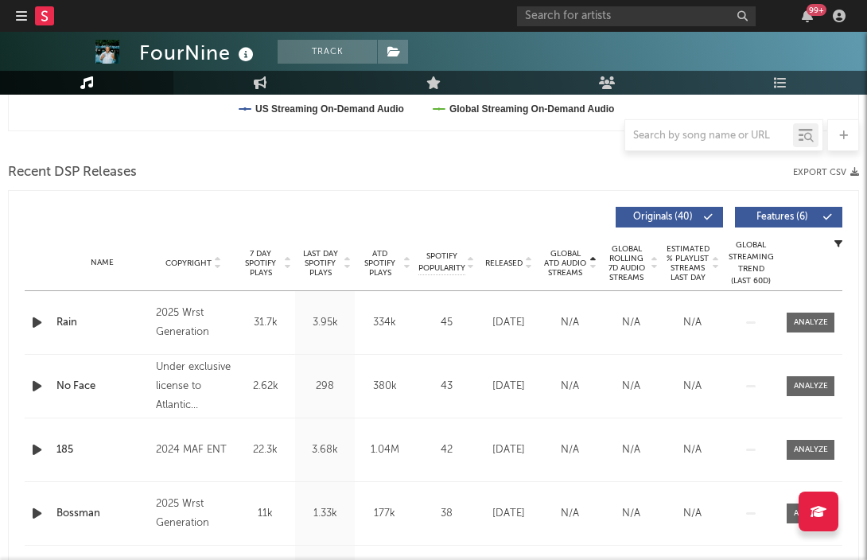
click at [37, 386] on icon "button" at bounding box center [37, 386] width 17 height 20
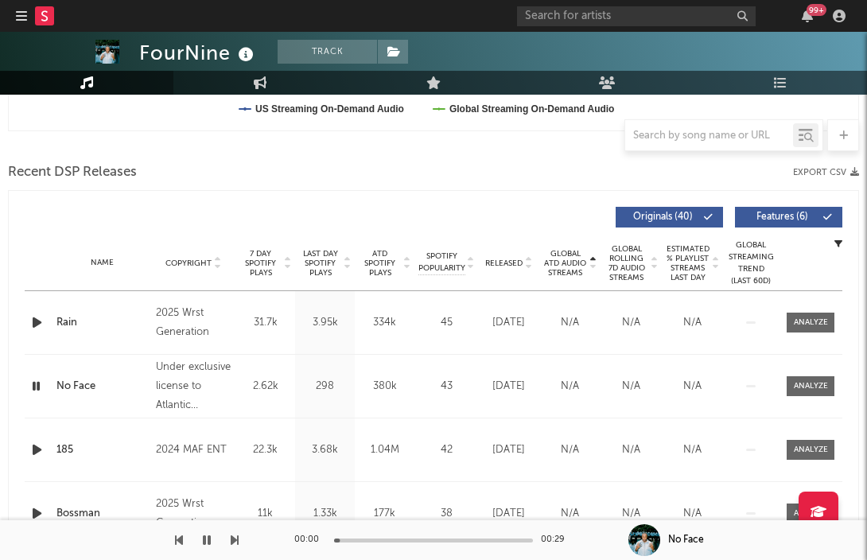
click at [37, 386] on icon "button" at bounding box center [36, 386] width 15 height 20
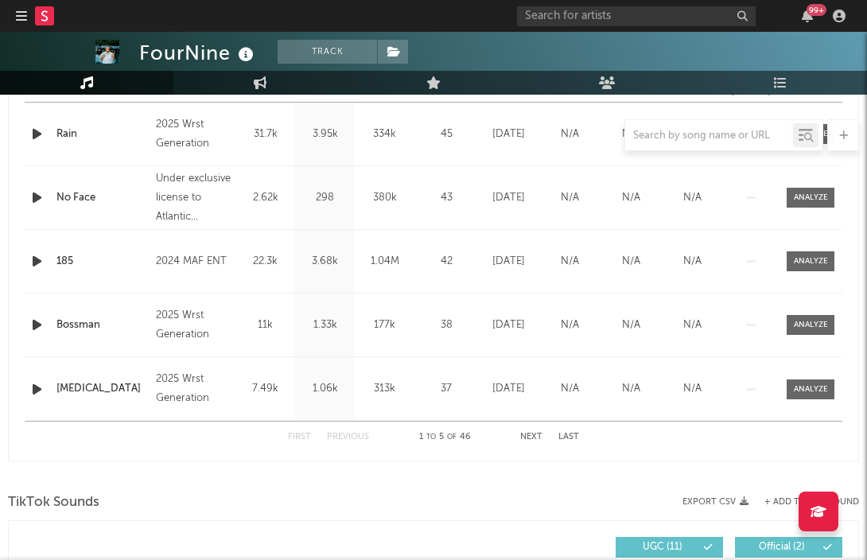
scroll to position [675, 0]
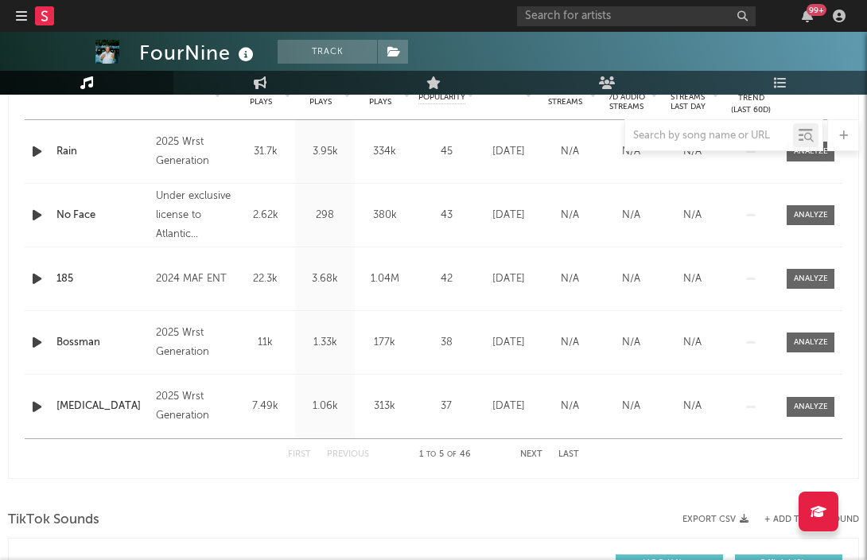
click at [570, 458] on button "Last" at bounding box center [568, 454] width 21 height 9
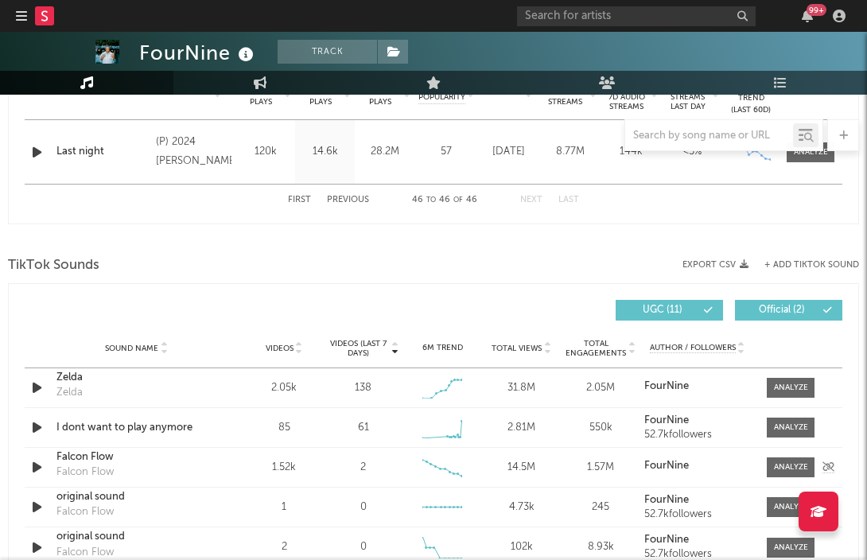
scroll to position [588, 0]
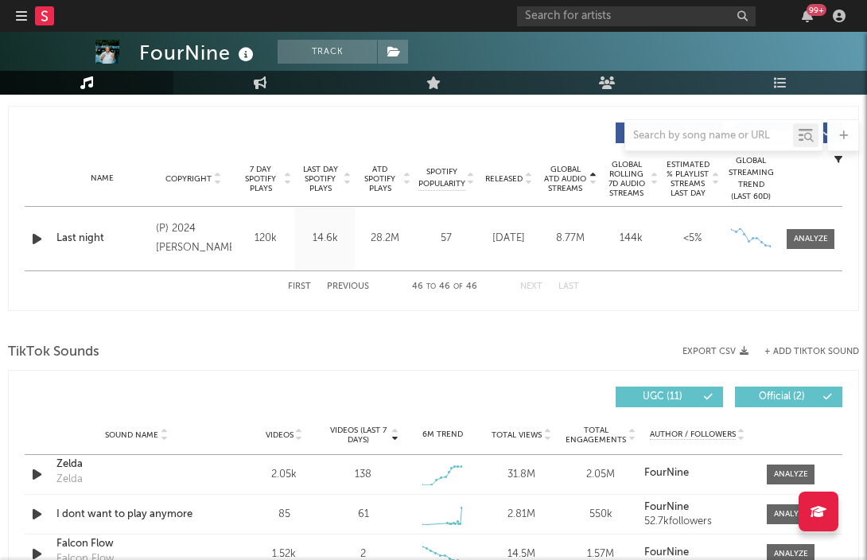
click at [358, 287] on button "Previous" at bounding box center [348, 286] width 42 height 9
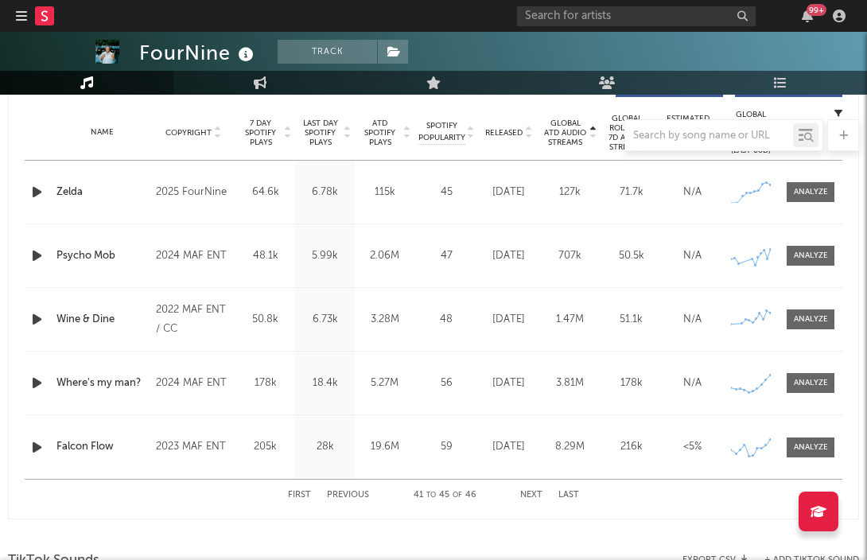
scroll to position [635, 0]
click at [365, 493] on button "Previous" at bounding box center [348, 494] width 42 height 9
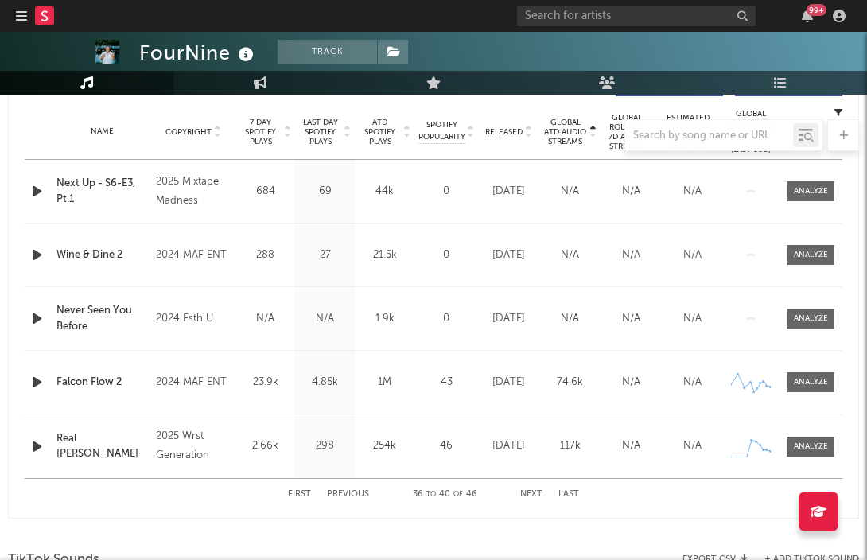
click at [365, 492] on button "Previous" at bounding box center [348, 494] width 42 height 9
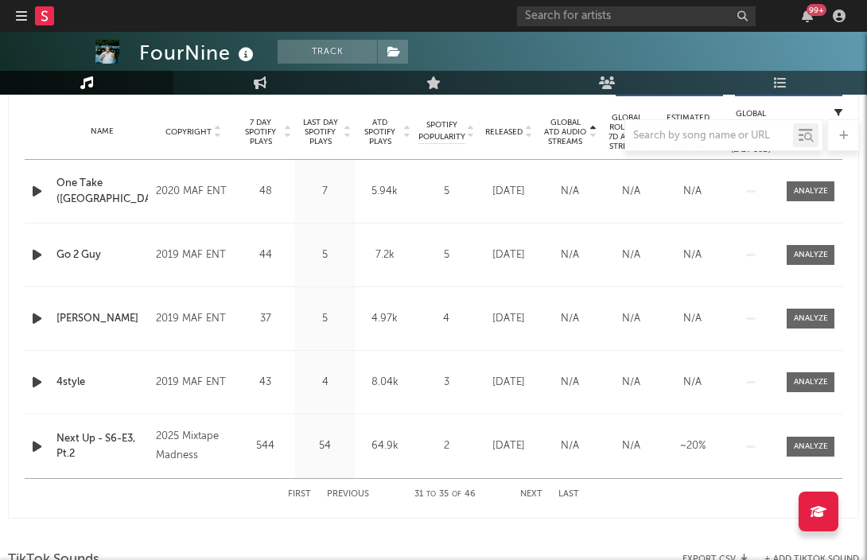
click at [365, 492] on button "Previous" at bounding box center [348, 494] width 42 height 9
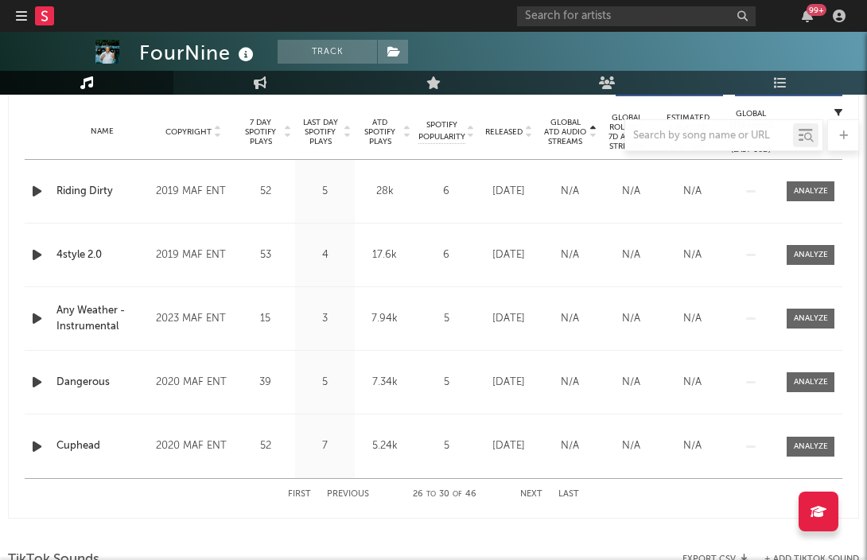
click at [365, 492] on button "Previous" at bounding box center [348, 494] width 42 height 9
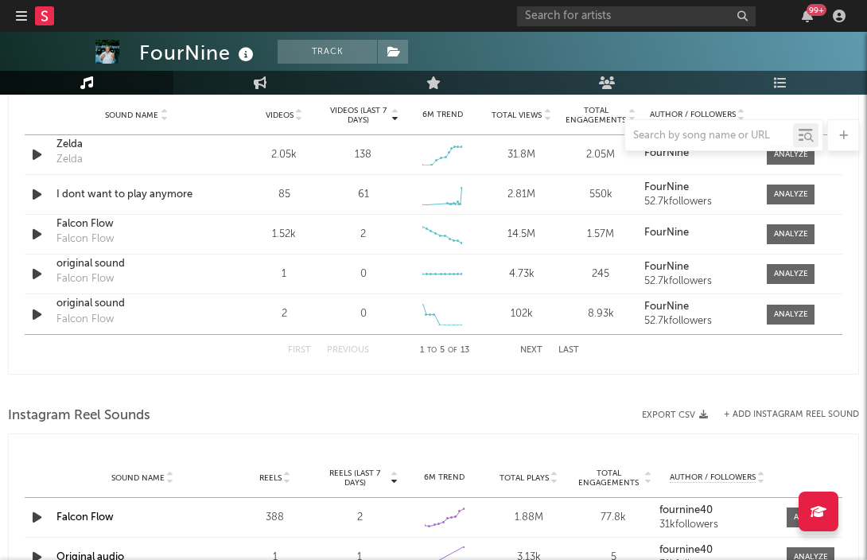
scroll to position [1085, 0]
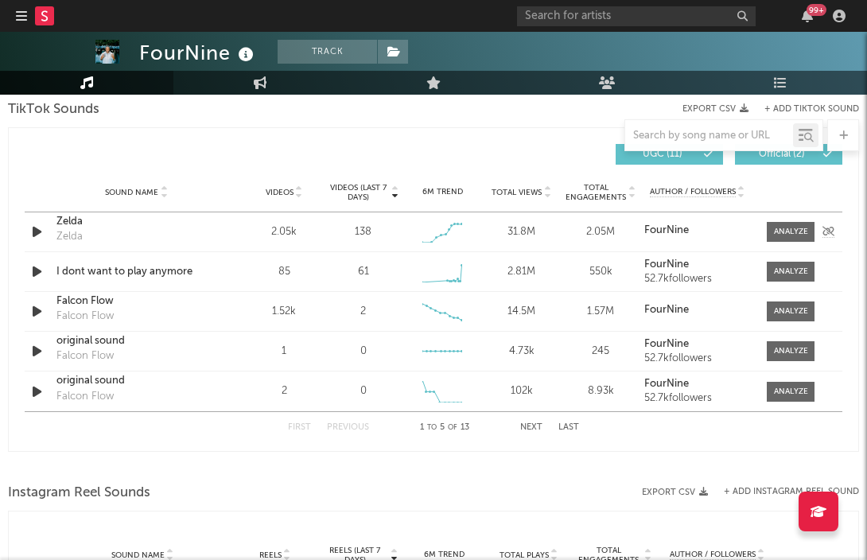
click at [31, 236] on icon "button" at bounding box center [37, 232] width 17 height 20
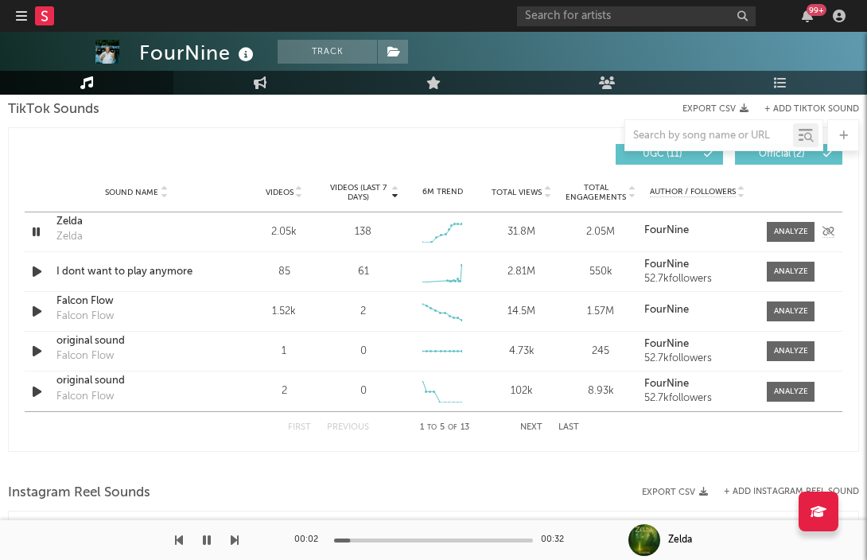
click at [35, 234] on icon "button" at bounding box center [36, 232] width 15 height 20
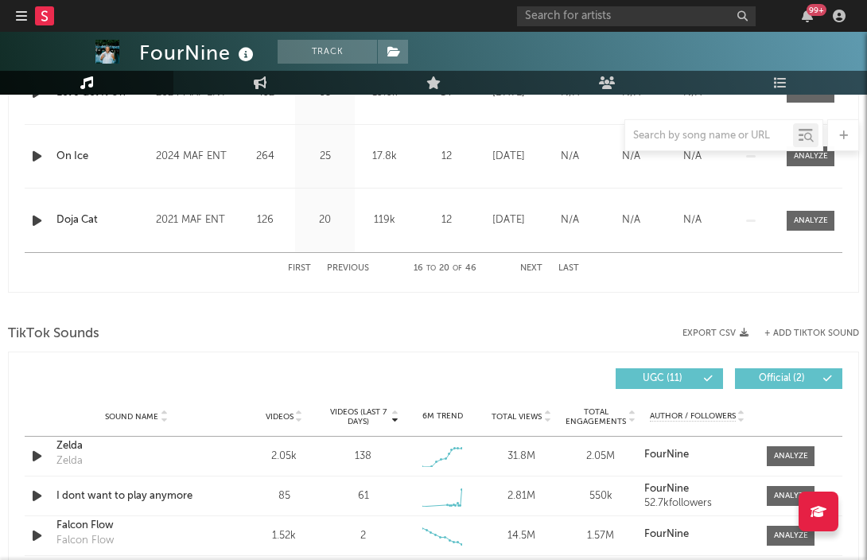
scroll to position [854, 0]
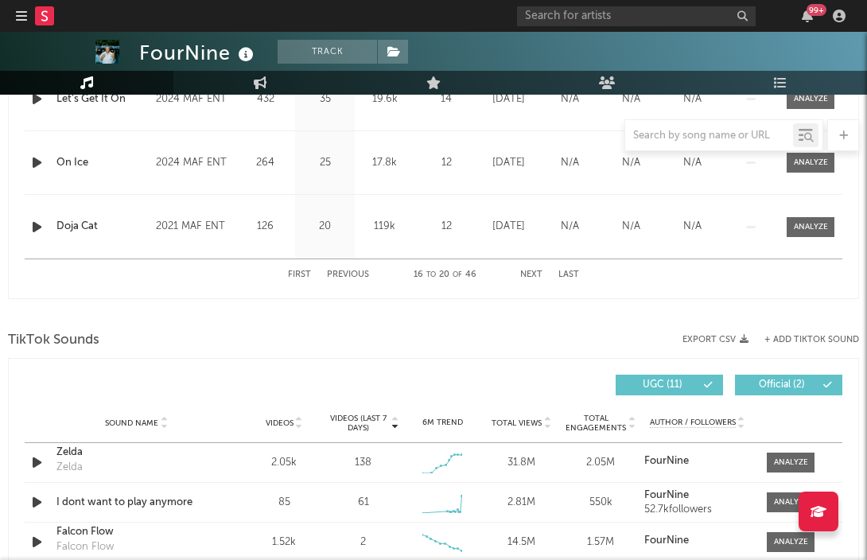
click at [307, 269] on div "First Previous 16 to 20 of 46 Next Last" at bounding box center [433, 274] width 291 height 31
click at [306, 270] on button "First" at bounding box center [299, 274] width 23 height 9
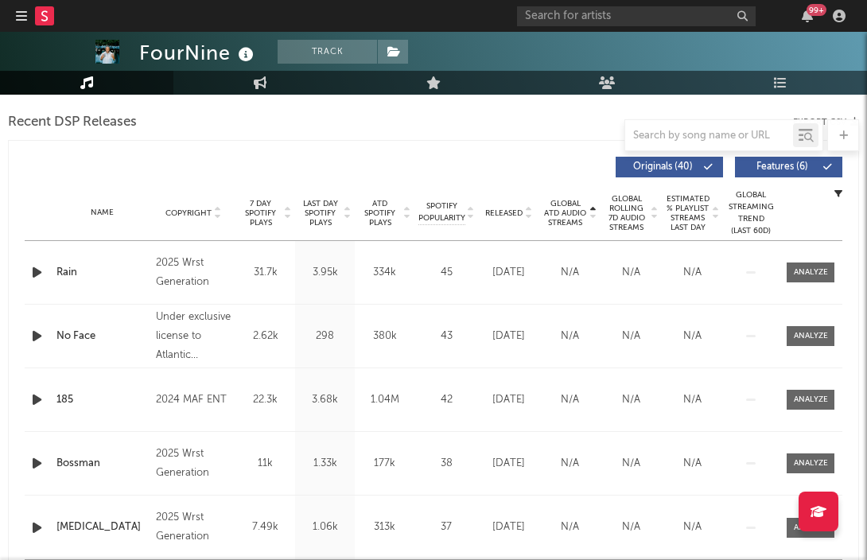
scroll to position [553, 0]
click at [688, 135] on input "text" at bounding box center [709, 136] width 168 height 13
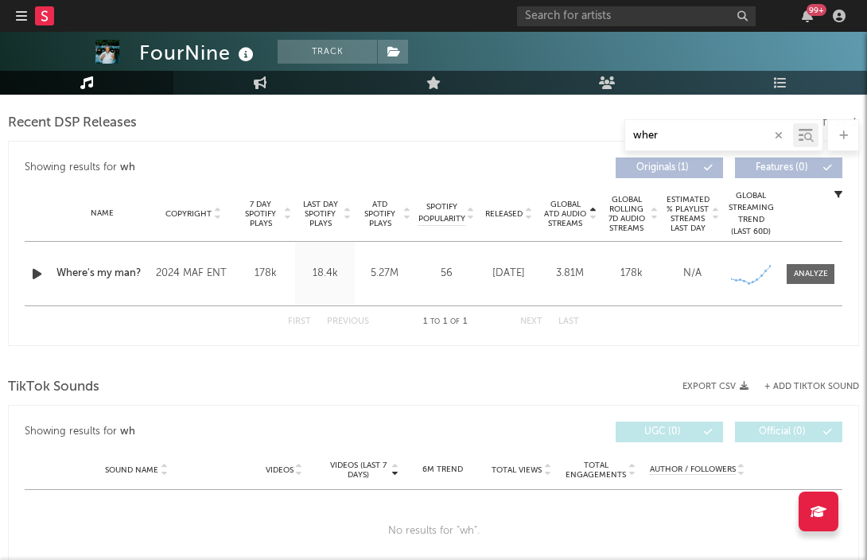
type input "where"
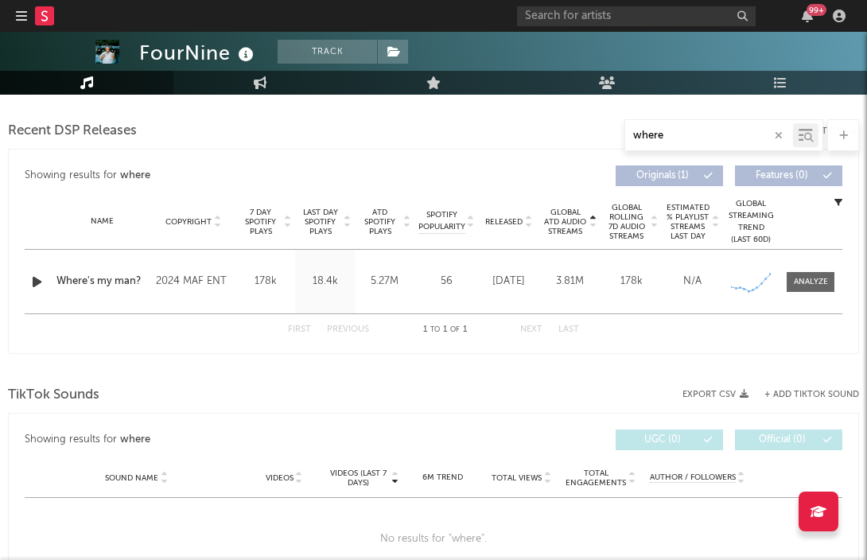
click at [785, 134] on input "where" at bounding box center [709, 136] width 168 height 13
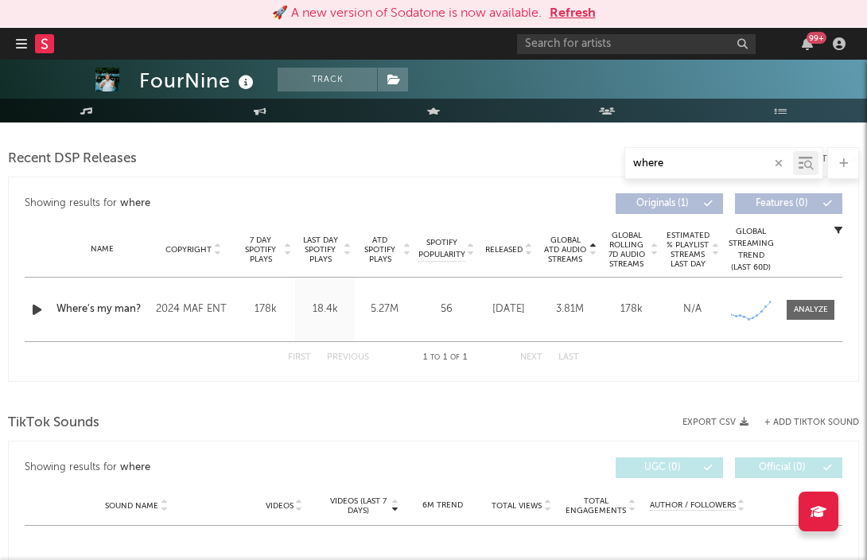
click at [783, 158] on button "button" at bounding box center [778, 163] width 13 height 15
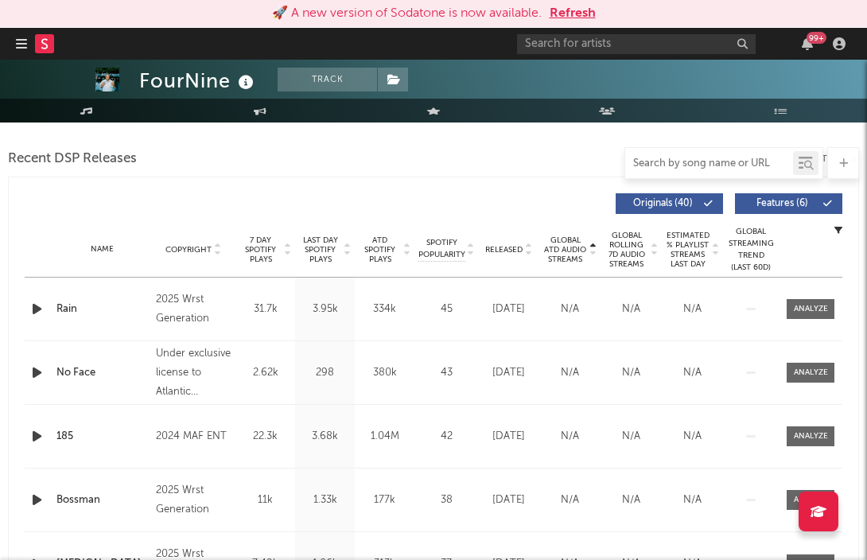
click at [726, 168] on input "text" at bounding box center [709, 163] width 168 height 13
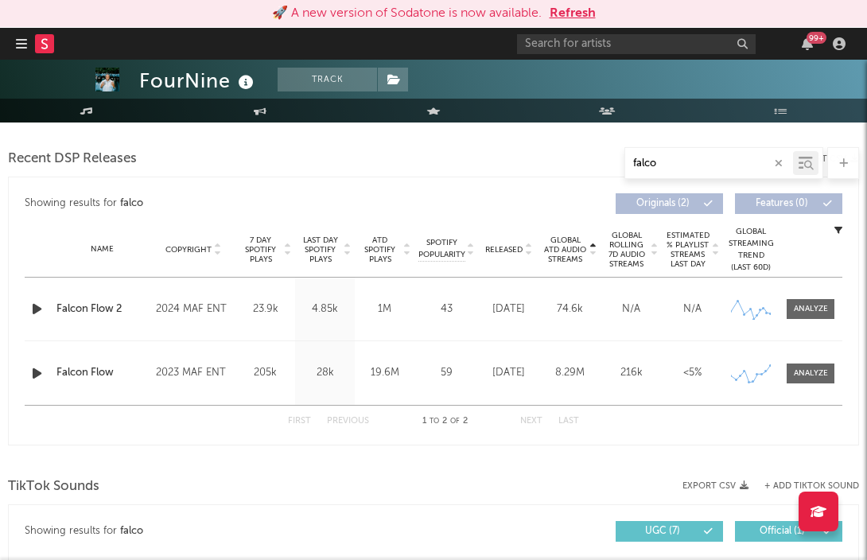
type input "falco"
click at [594, 14] on div "🚀 A new version of Sodatone is now available. Refresh" at bounding box center [433, 13] width 851 height 19
click at [574, 14] on button "Refresh" at bounding box center [573, 13] width 46 height 19
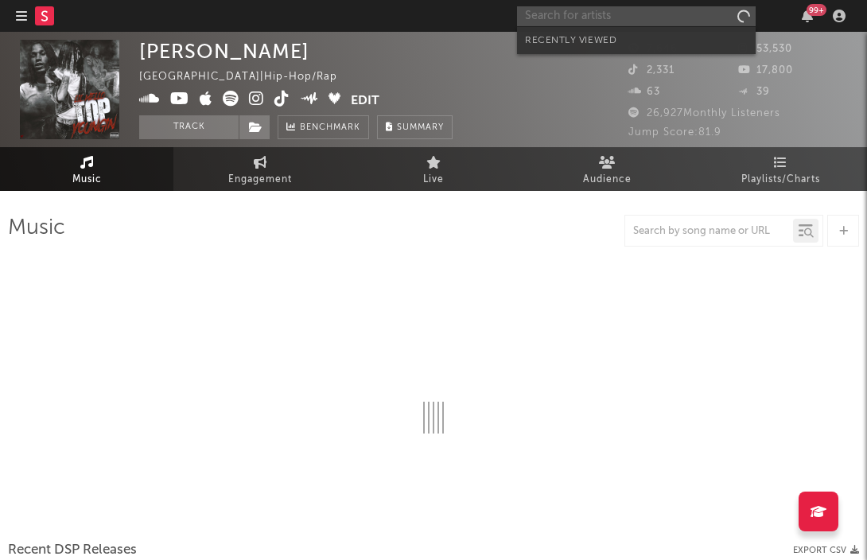
click at [600, 22] on input "text" at bounding box center [636, 16] width 239 height 20
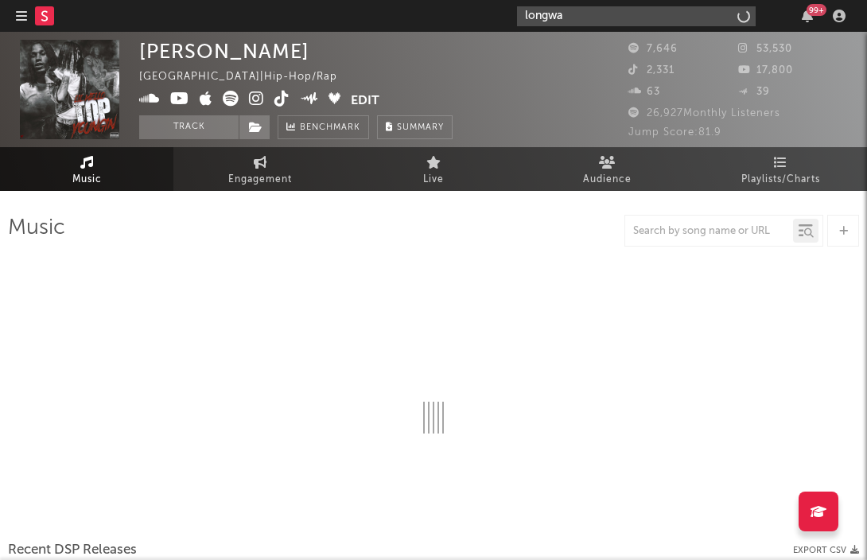
type input "longway"
select select "6m"
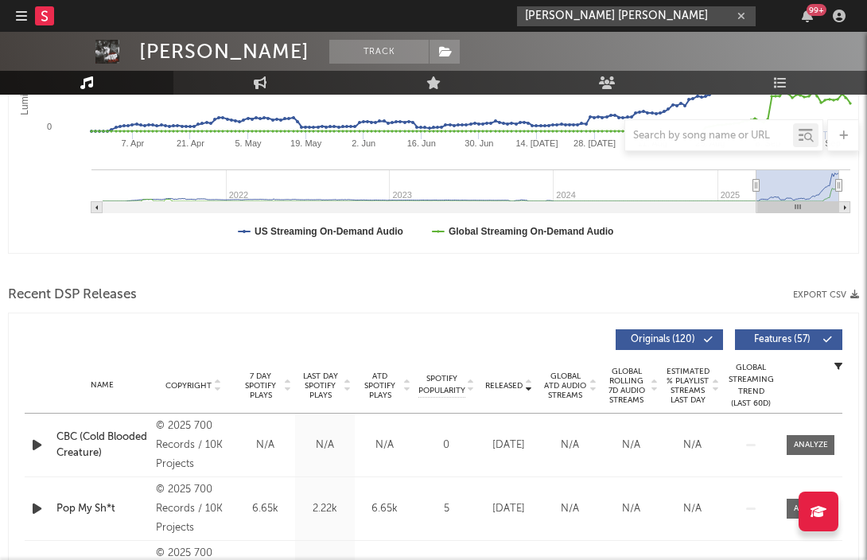
scroll to position [382, 0]
type input "longway mills"
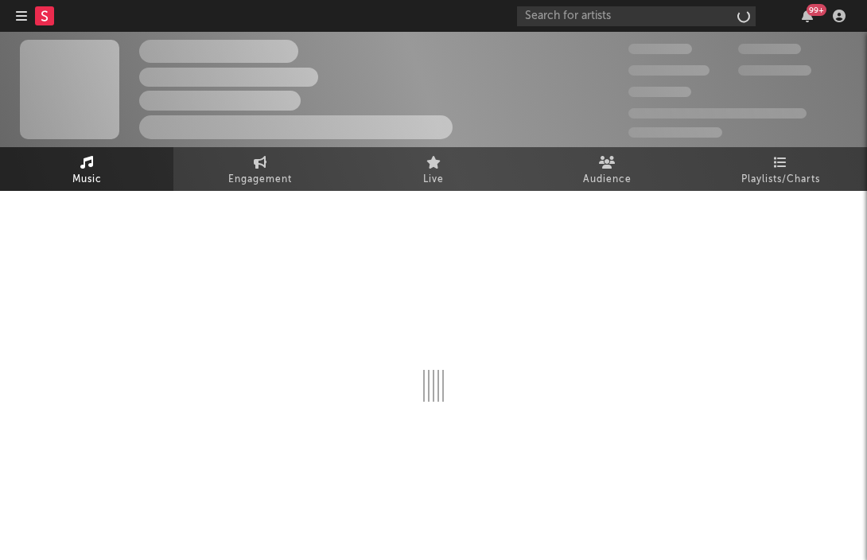
scroll to position [545, 0]
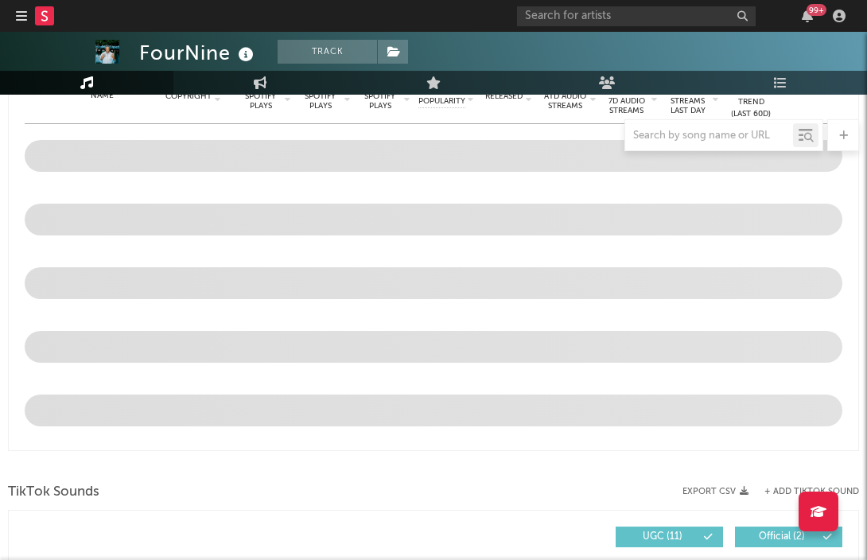
select select "6m"
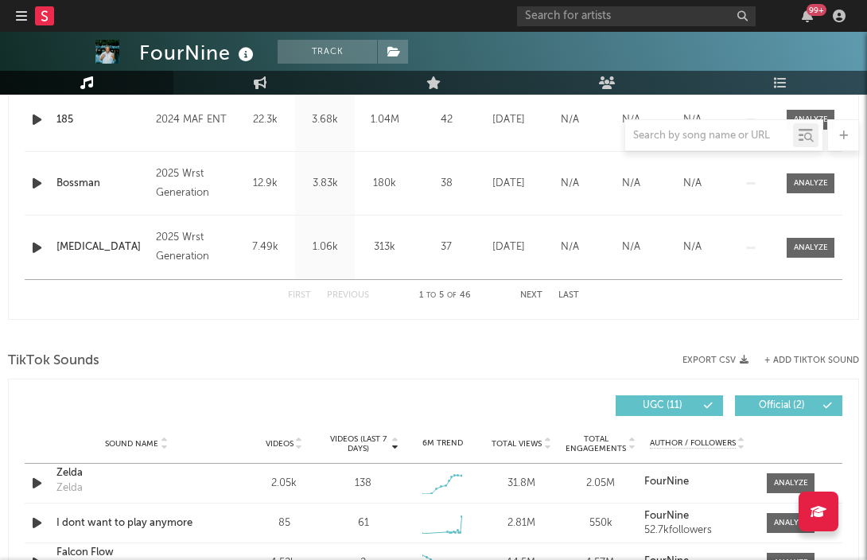
scroll to position [737, 0]
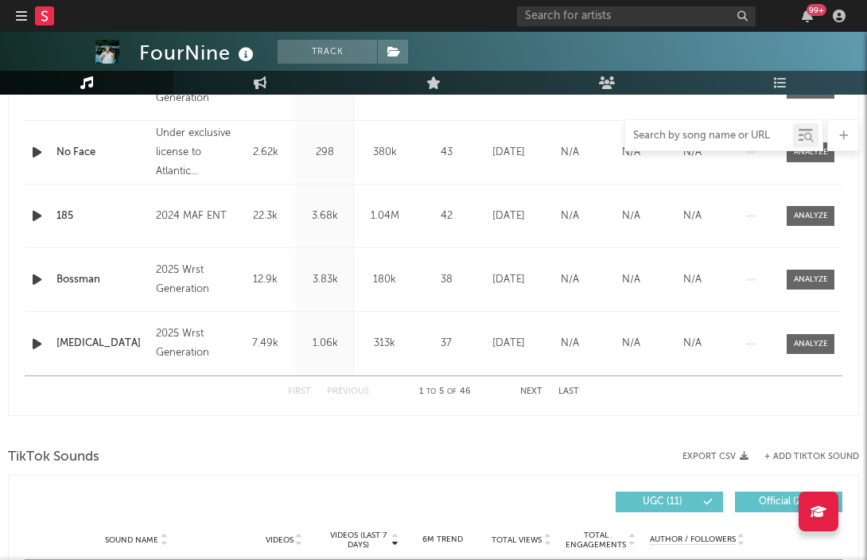
click at [683, 136] on input "text" at bounding box center [709, 136] width 168 height 13
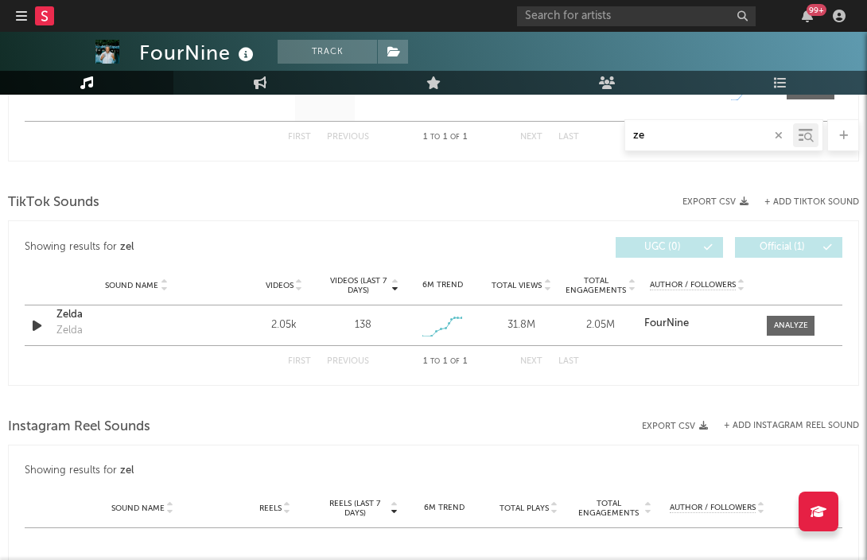
type input "z"
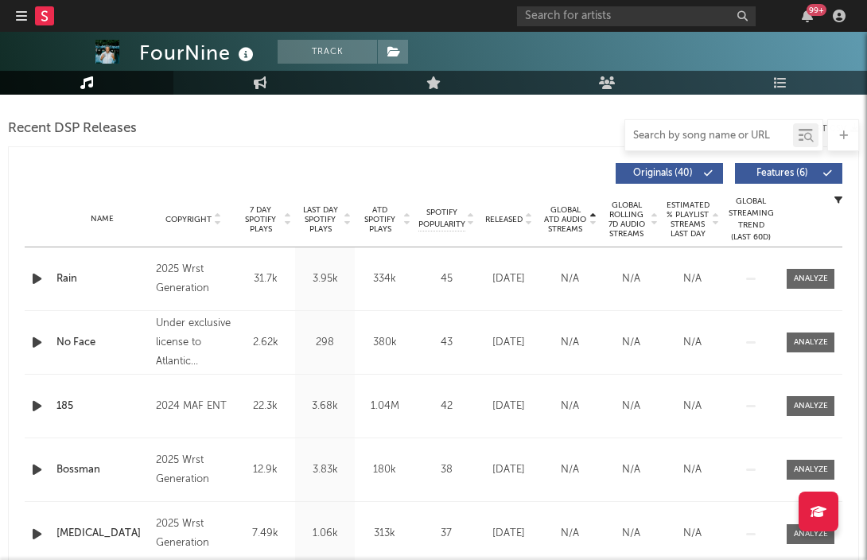
scroll to position [549, 0]
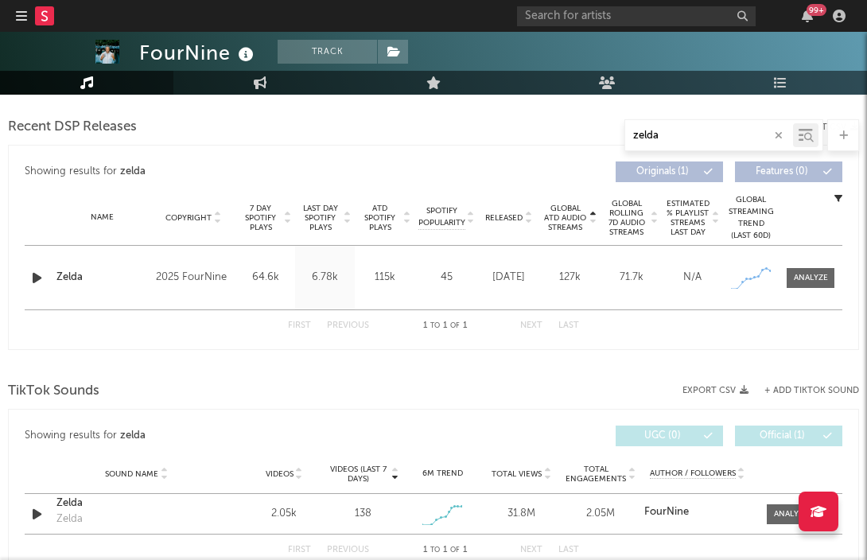
type input "zelda"
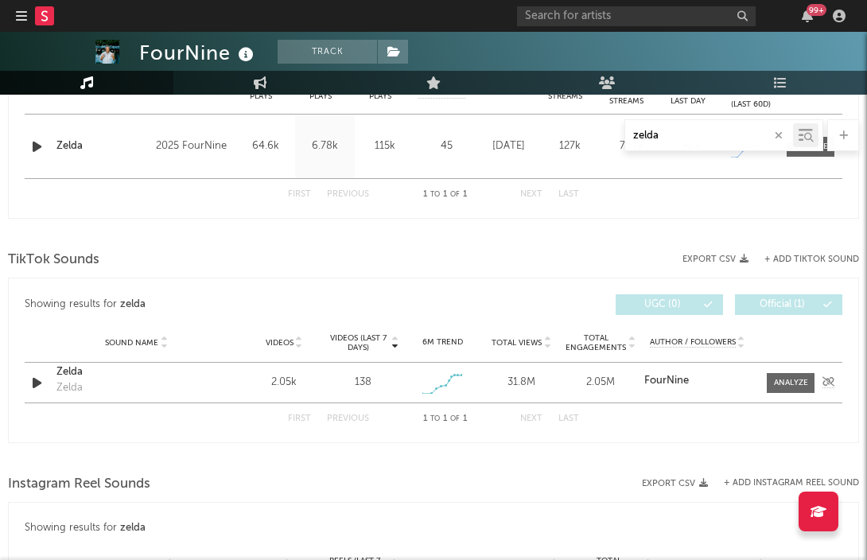
scroll to position [686, 0]
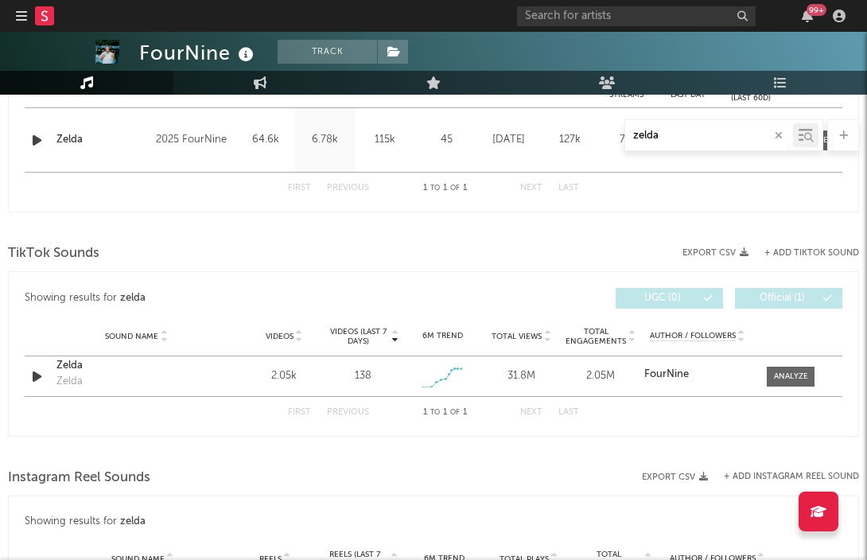
click at [774, 134] on button "button" at bounding box center [778, 135] width 13 height 15
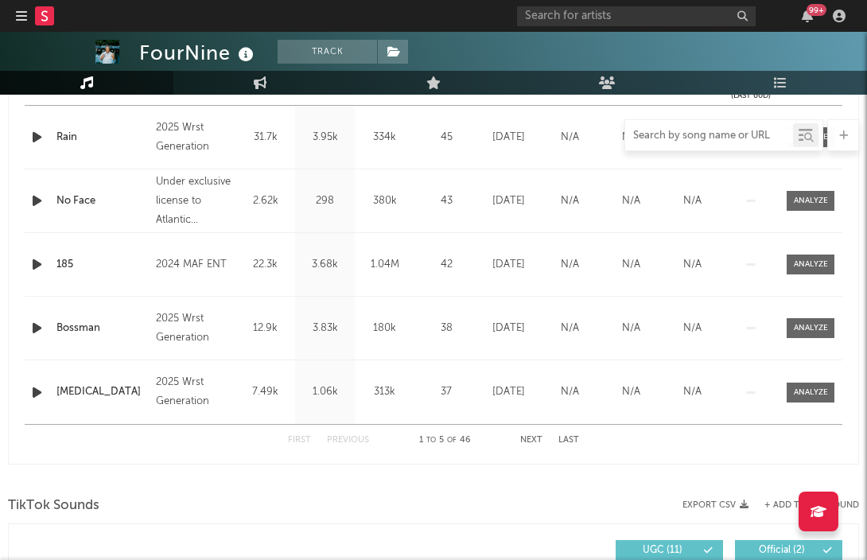
scroll to position [690, 0]
click at [37, 201] on icon "button" at bounding box center [37, 200] width 17 height 20
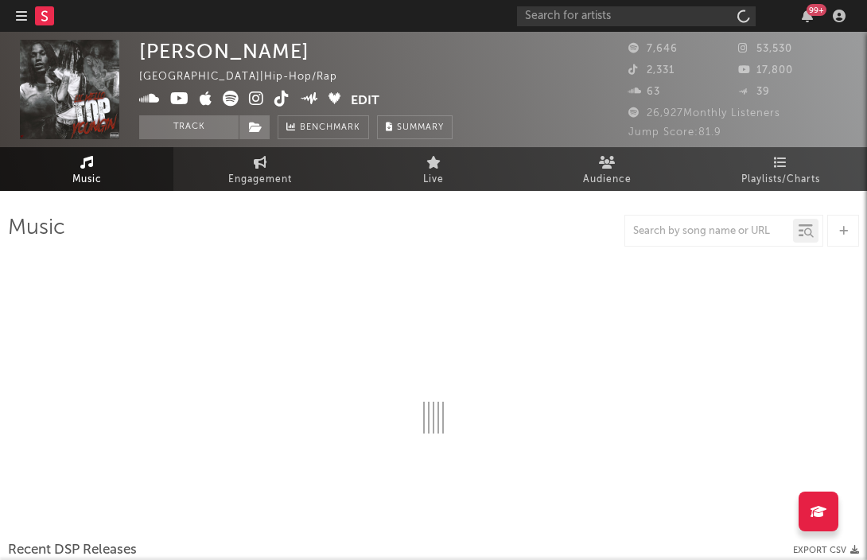
select select "6m"
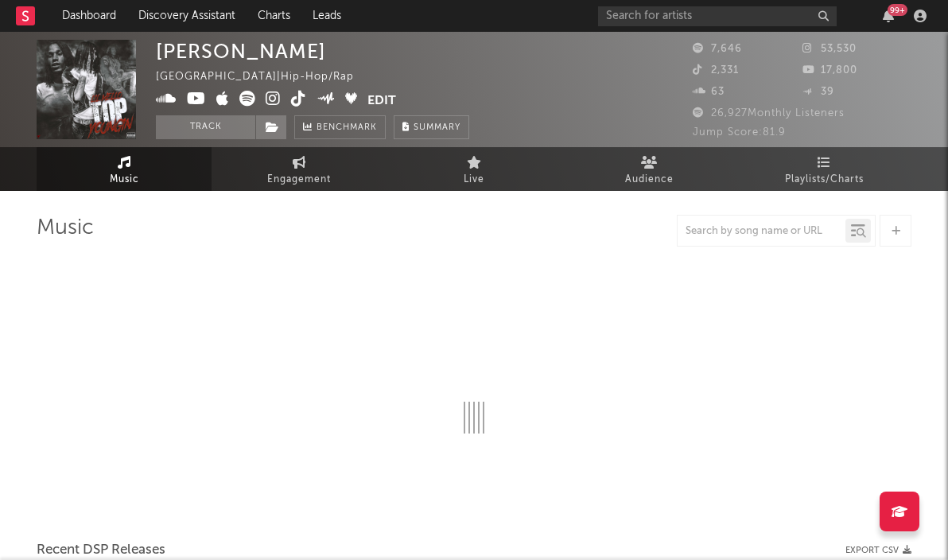
select select "6m"
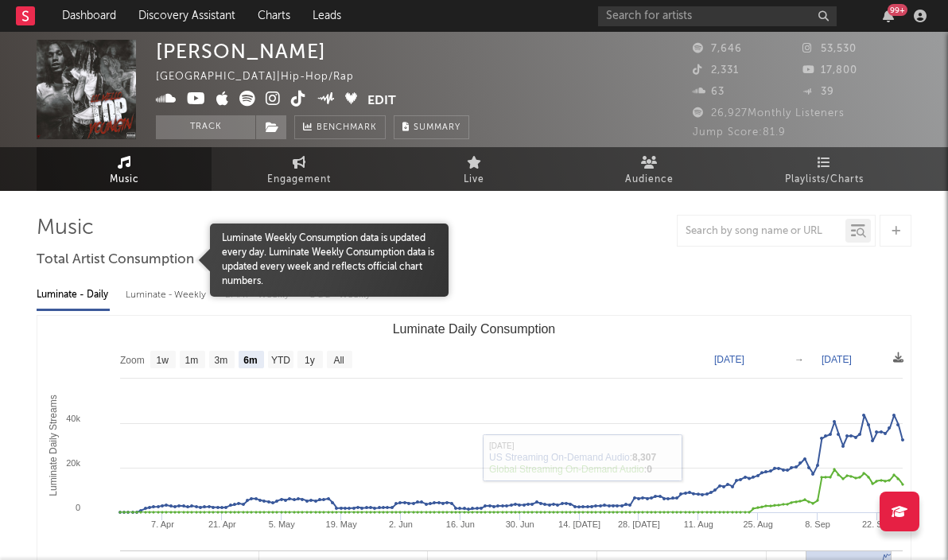
click at [164, 287] on div at bounding box center [123, 260] width 173 height 73
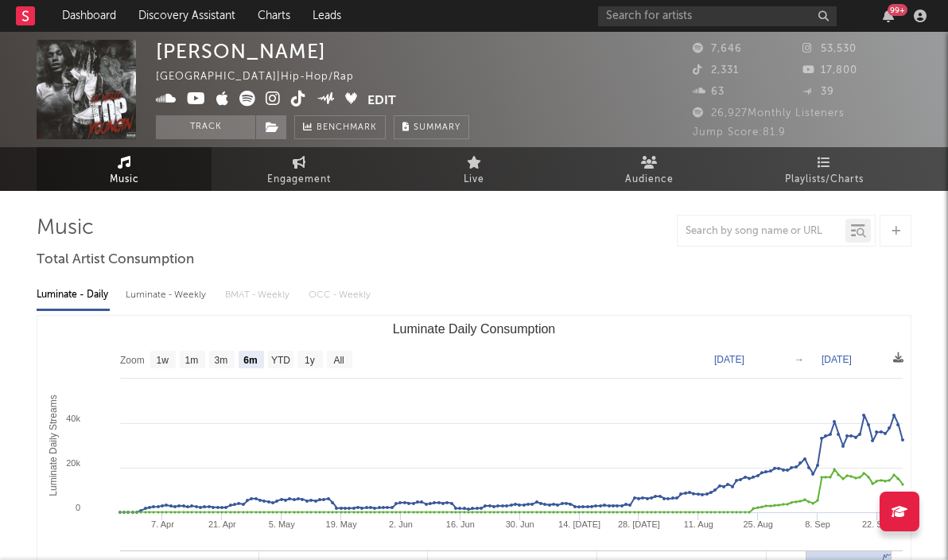
click at [173, 295] on div "Luminate - Weekly" at bounding box center [168, 295] width 84 height 27
select select "6m"
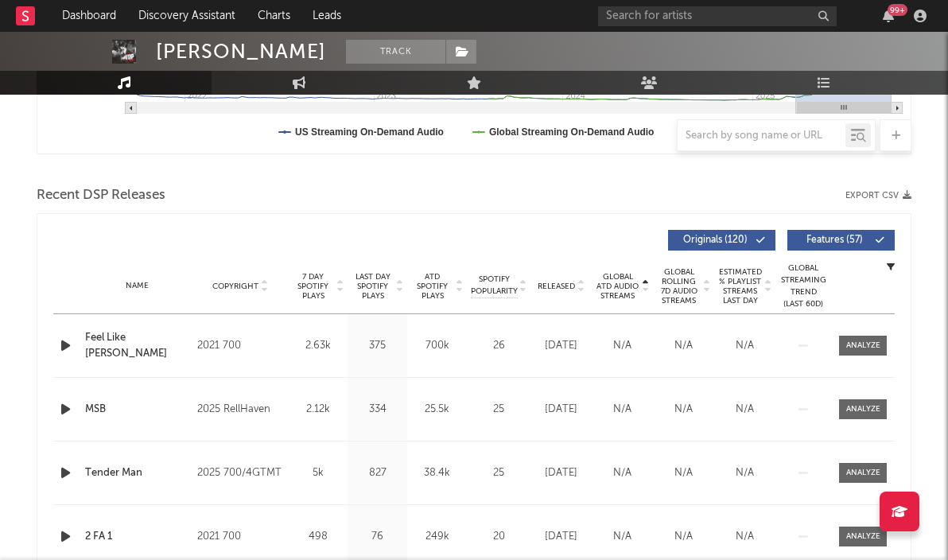
scroll to position [483, 0]
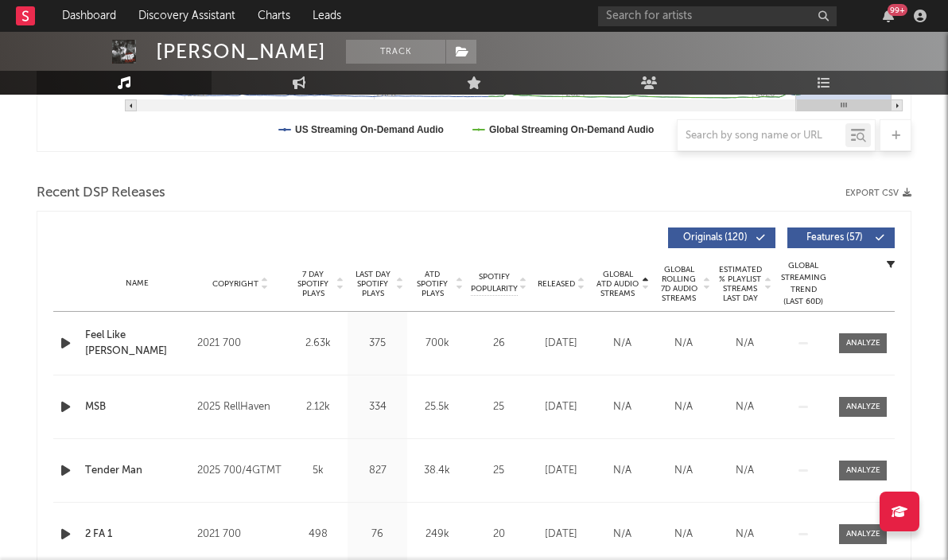
click at [647, 286] on icon at bounding box center [645, 287] width 8 height 6
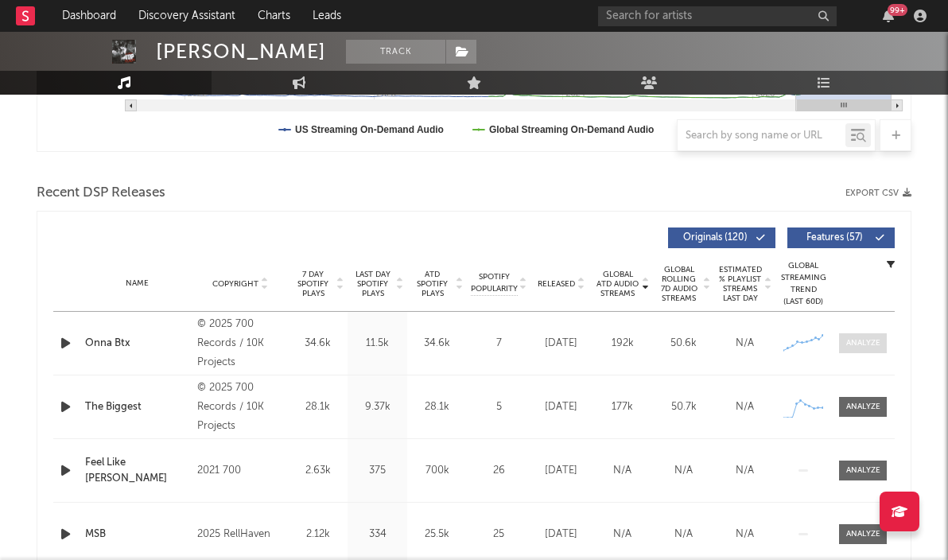
click at [857, 352] on span at bounding box center [863, 343] width 48 height 20
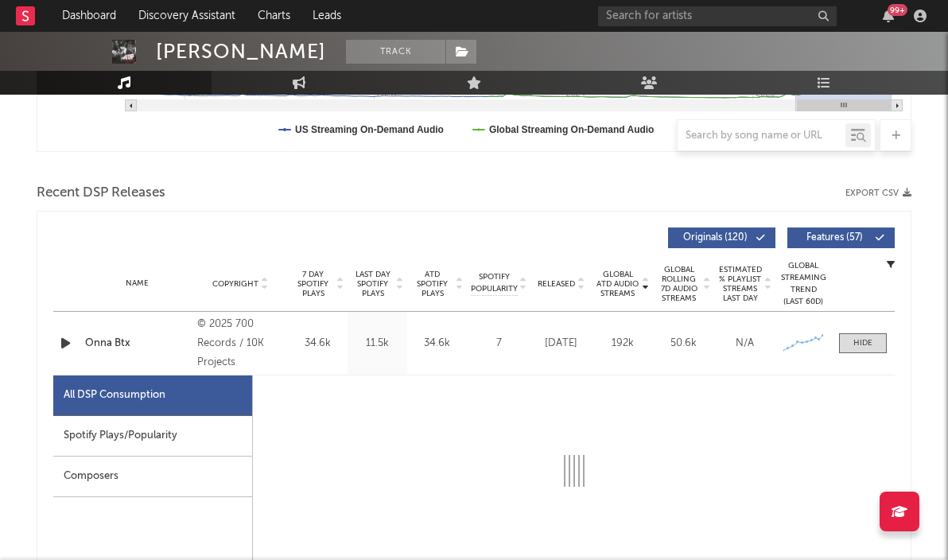
select select "1w"
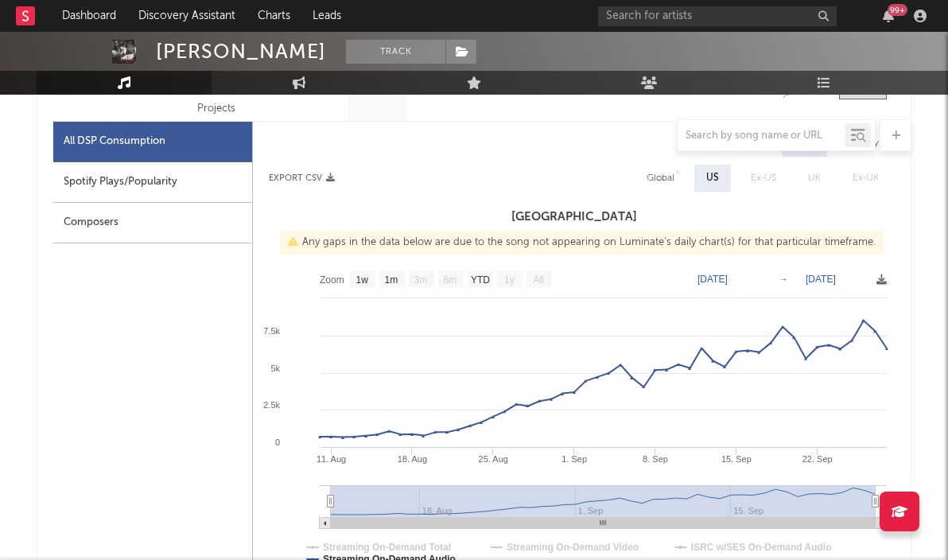
scroll to position [733, 0]
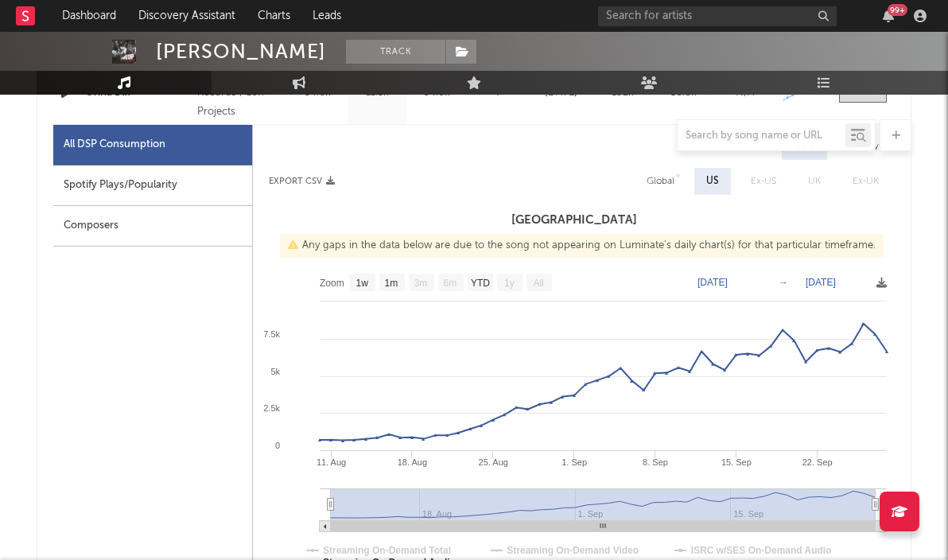
click at [658, 179] on div "Global" at bounding box center [661, 181] width 28 height 19
select select "1w"
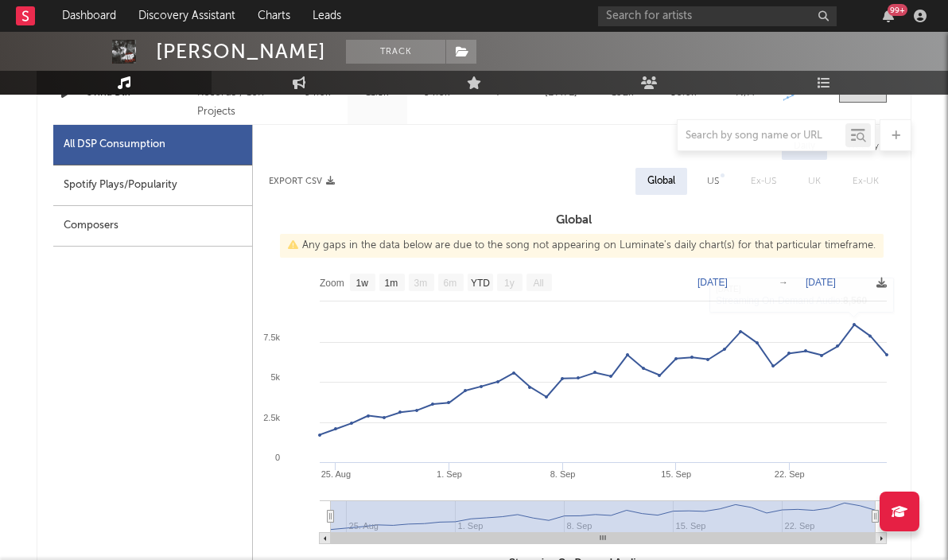
click at [706, 174] on div "US" at bounding box center [713, 181] width 36 height 27
select select "1w"
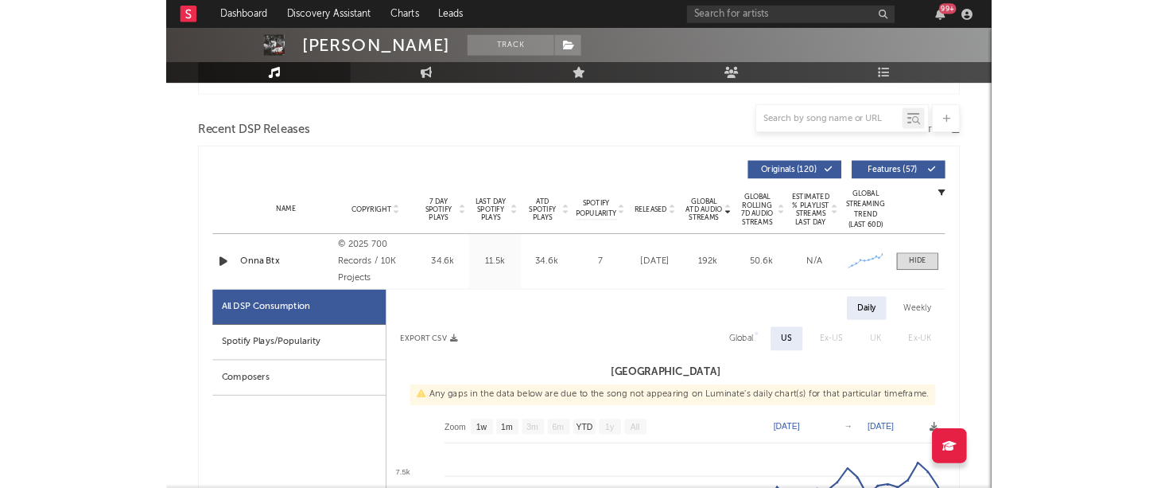
scroll to position [497, 0]
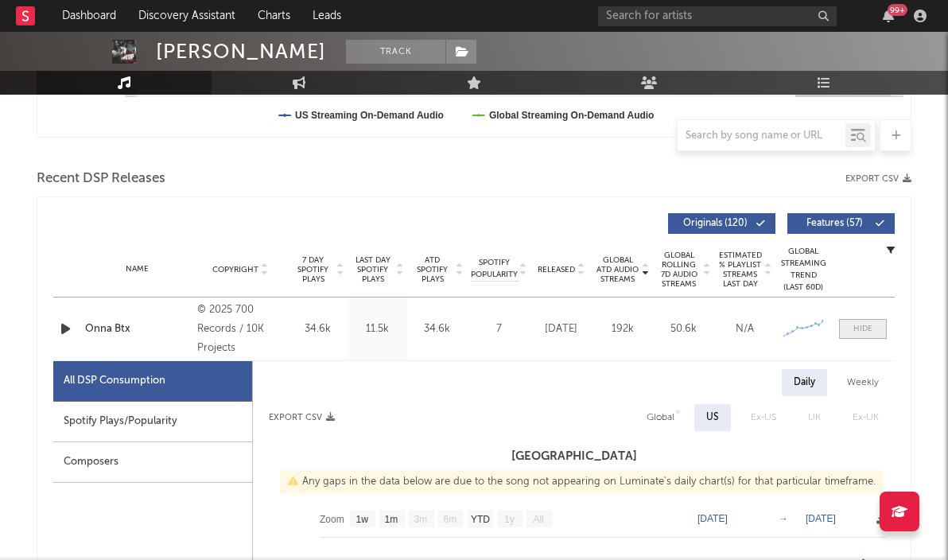
click at [878, 326] on span at bounding box center [863, 329] width 48 height 20
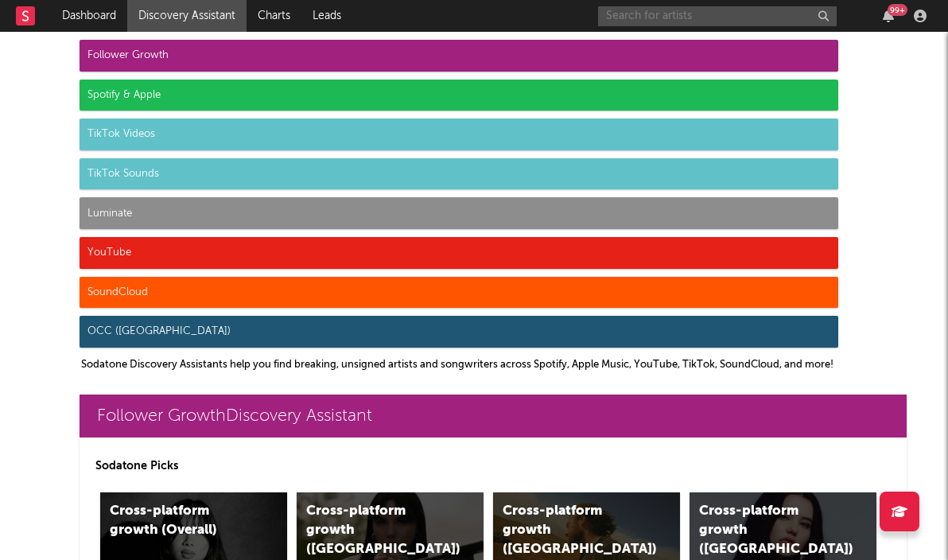
click at [701, 22] on input "text" at bounding box center [717, 16] width 239 height 20
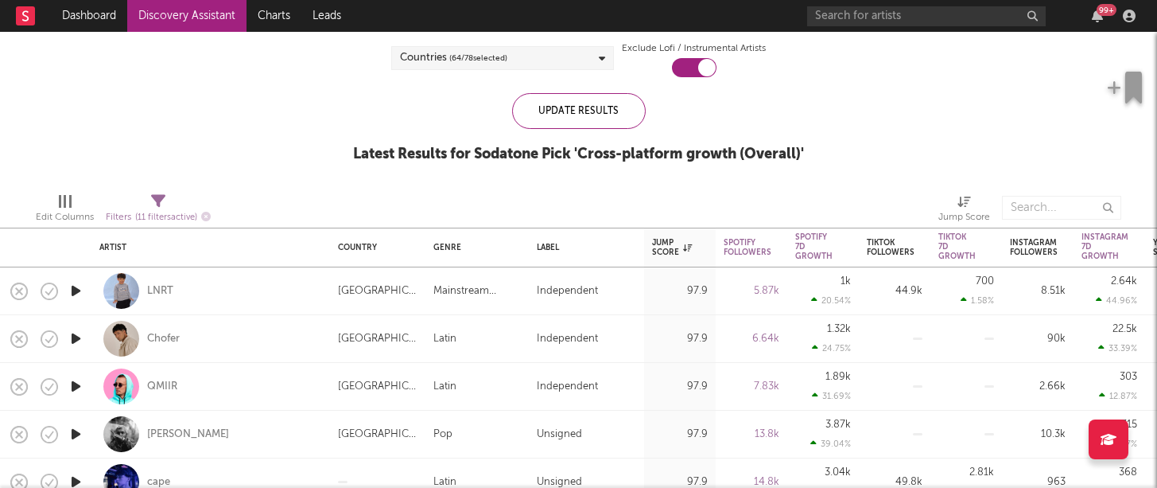
click at [621, 296] on div "Independent" at bounding box center [586, 291] width 99 height 19
select select "1w"
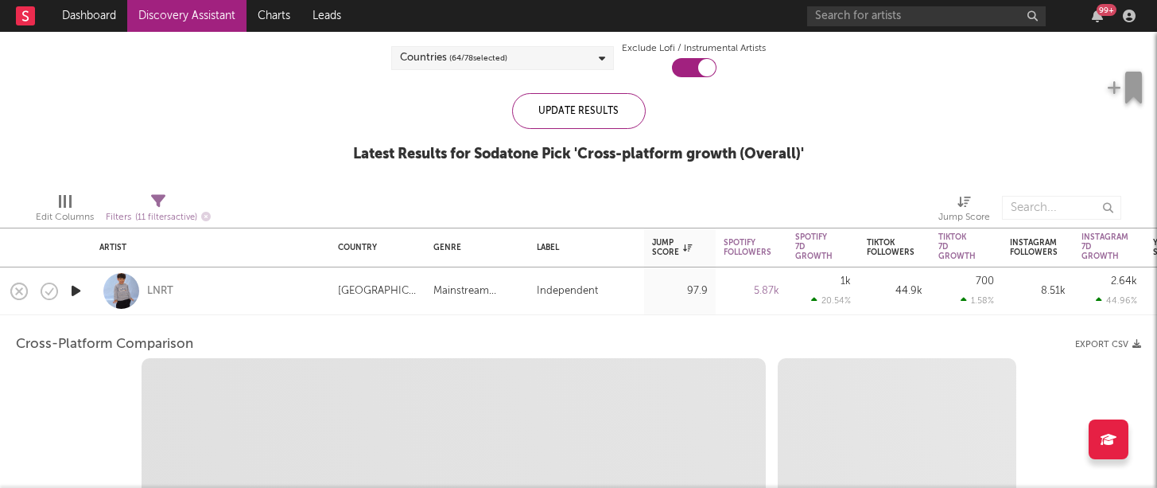
select select "1w"
select select "1m"
